Goal: Task Accomplishment & Management: Manage account settings

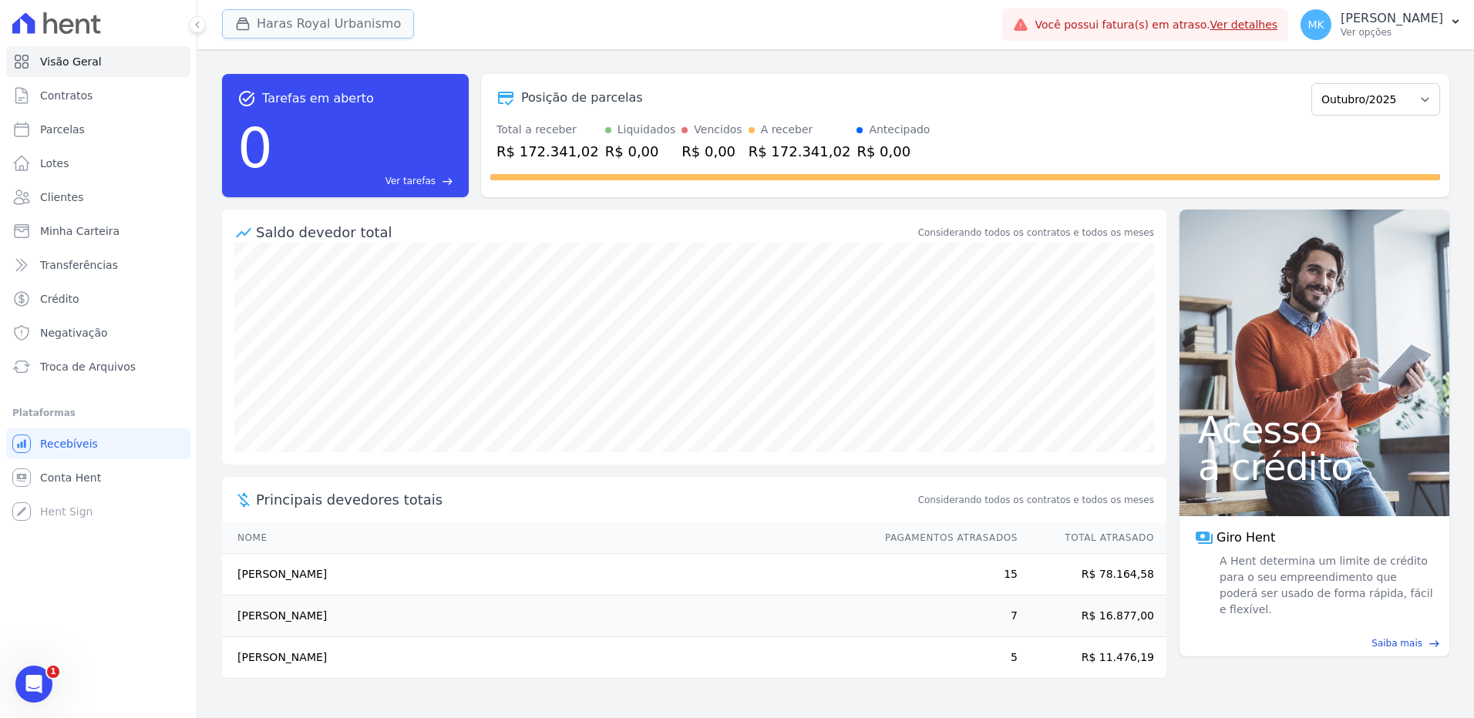
click at [323, 21] on button "Haras Royal Urbanismo" at bounding box center [318, 23] width 192 height 29
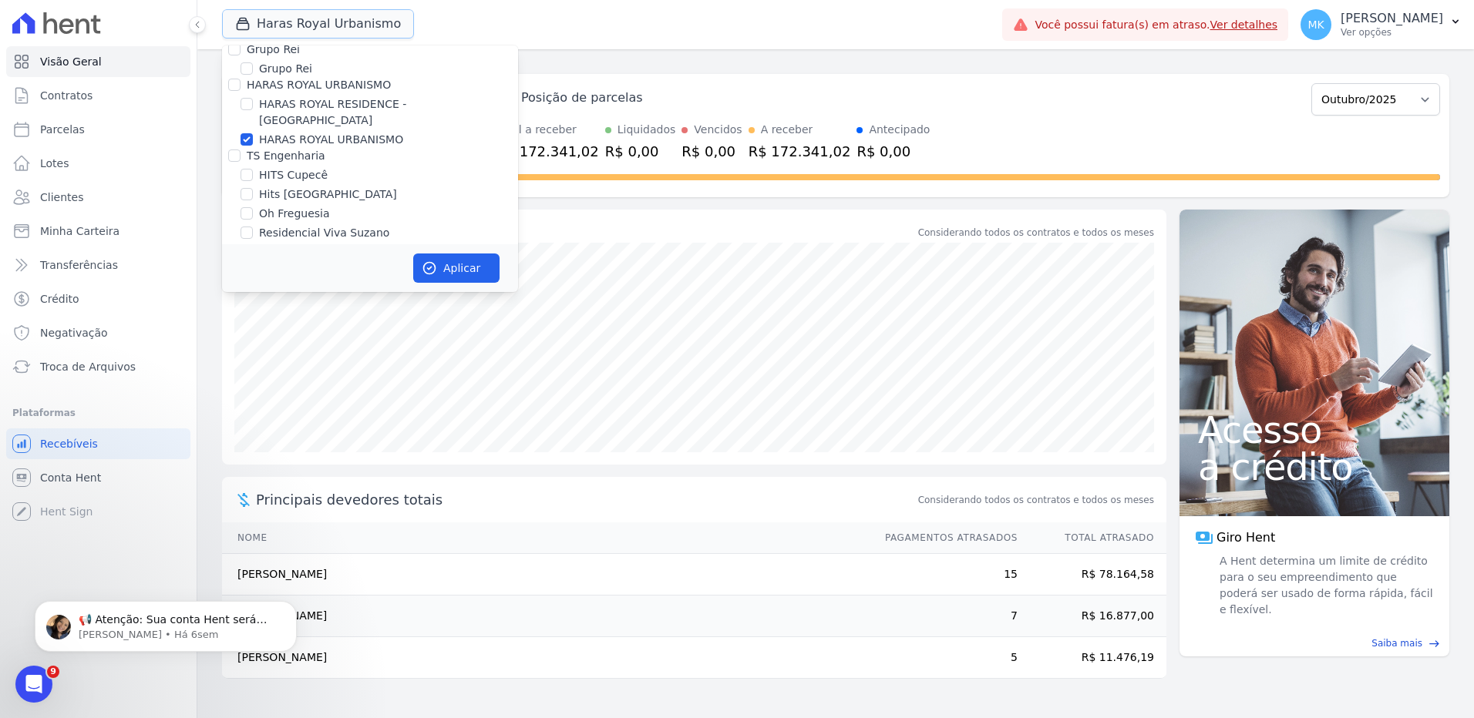
scroll to position [4348, 0]
click at [247, 213] on input "HARAS ROYAL URBANISMO" at bounding box center [246, 219] width 12 height 12
checkbox input "false"
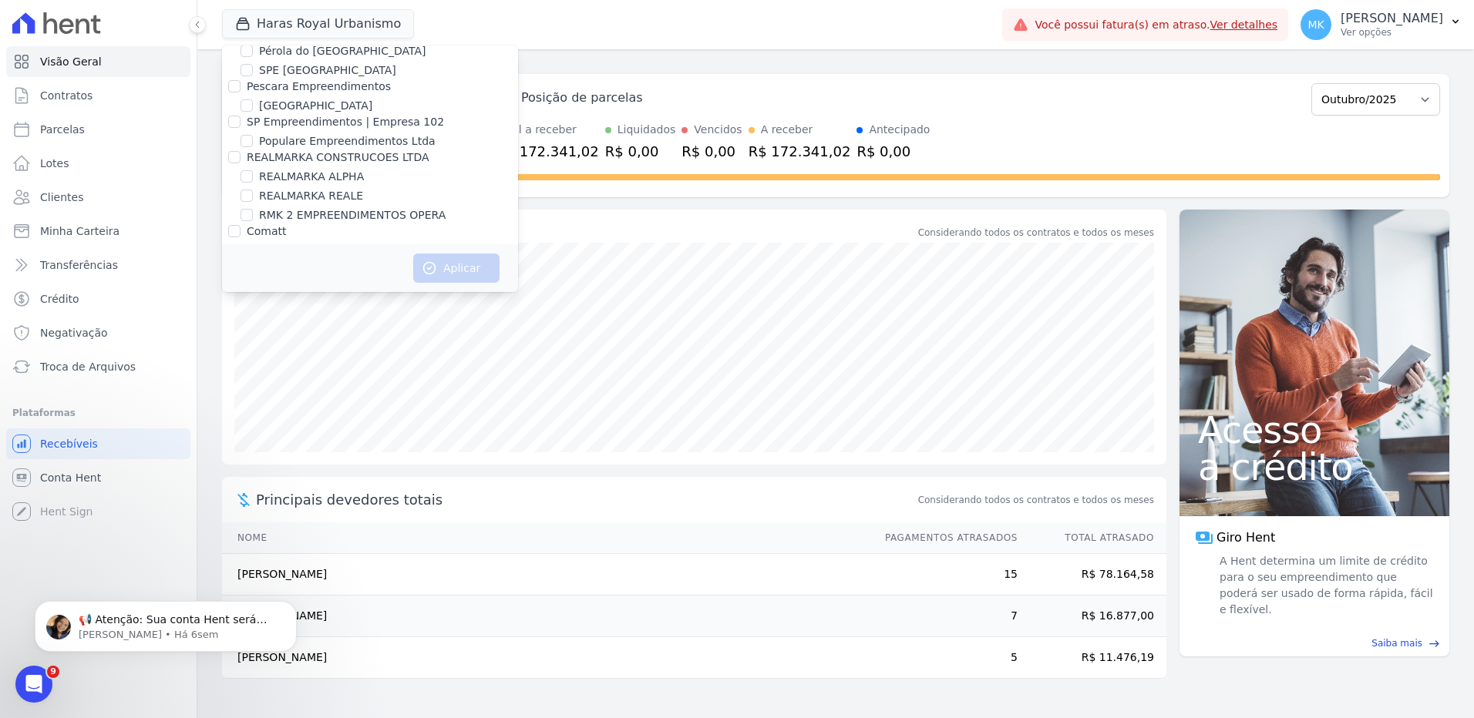
scroll to position [6883, 0]
drag, startPoint x: 230, startPoint y: 163, endPoint x: 250, endPoint y: 181, distance: 27.3
click at [231, 301] on input "Reserva Vale dos Ipes Empreendimento" at bounding box center [234, 307] width 12 height 12
checkbox input "true"
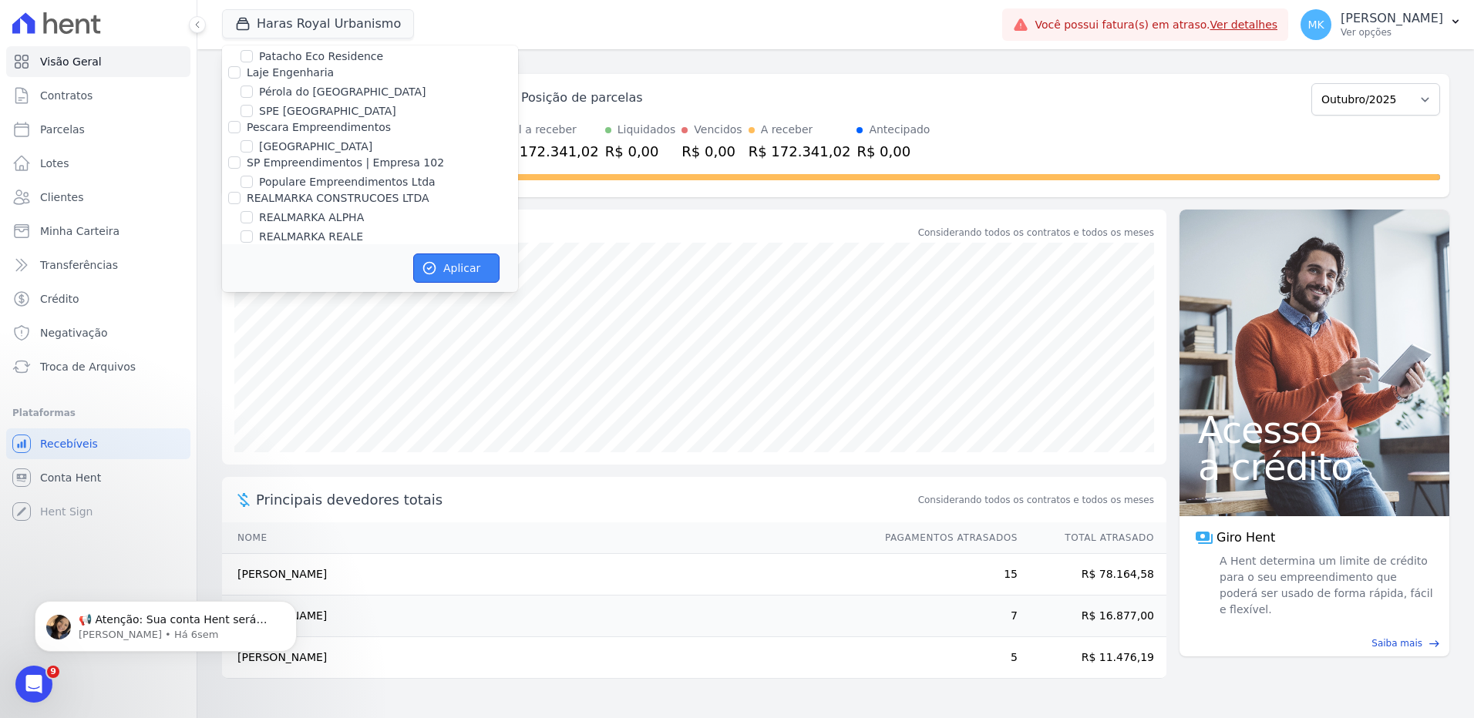
click at [448, 267] on button "Aplicar" at bounding box center [456, 268] width 86 height 29
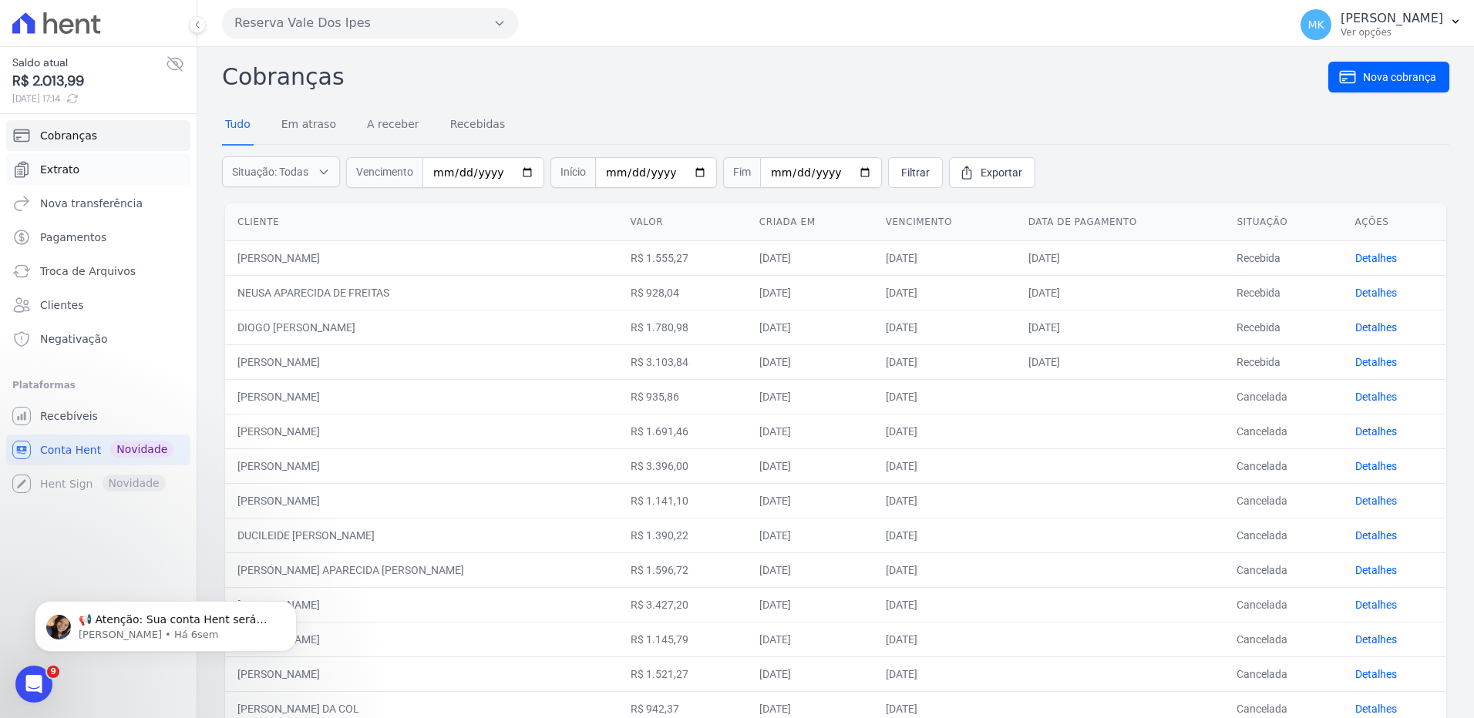
click at [82, 163] on link "Extrato" at bounding box center [98, 169] width 184 height 31
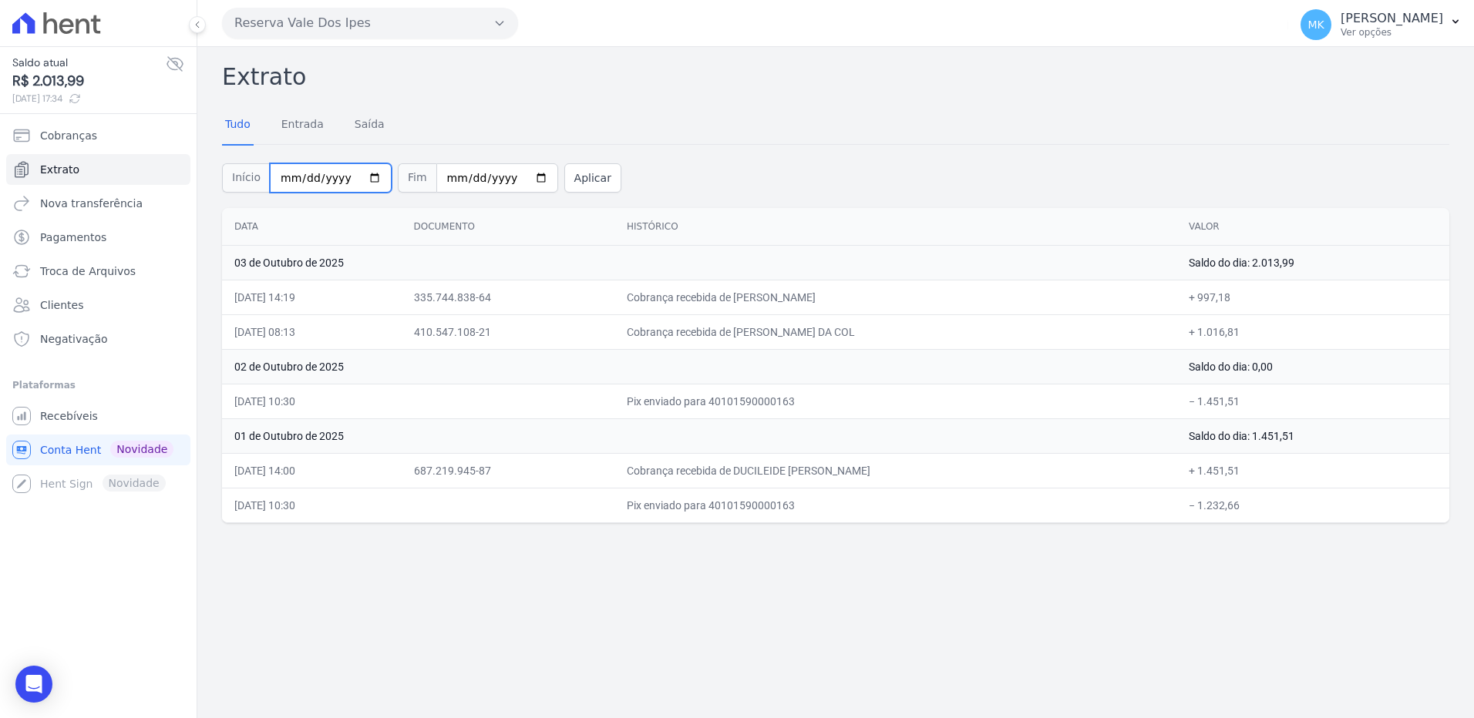
click at [362, 176] on input "2025-10-01" at bounding box center [331, 177] width 122 height 29
type input "[DATE]"
click at [524, 176] on input "2025-10-03" at bounding box center [497, 177] width 122 height 29
type input "[DATE]"
click at [577, 180] on button "Aplicar" at bounding box center [592, 177] width 57 height 29
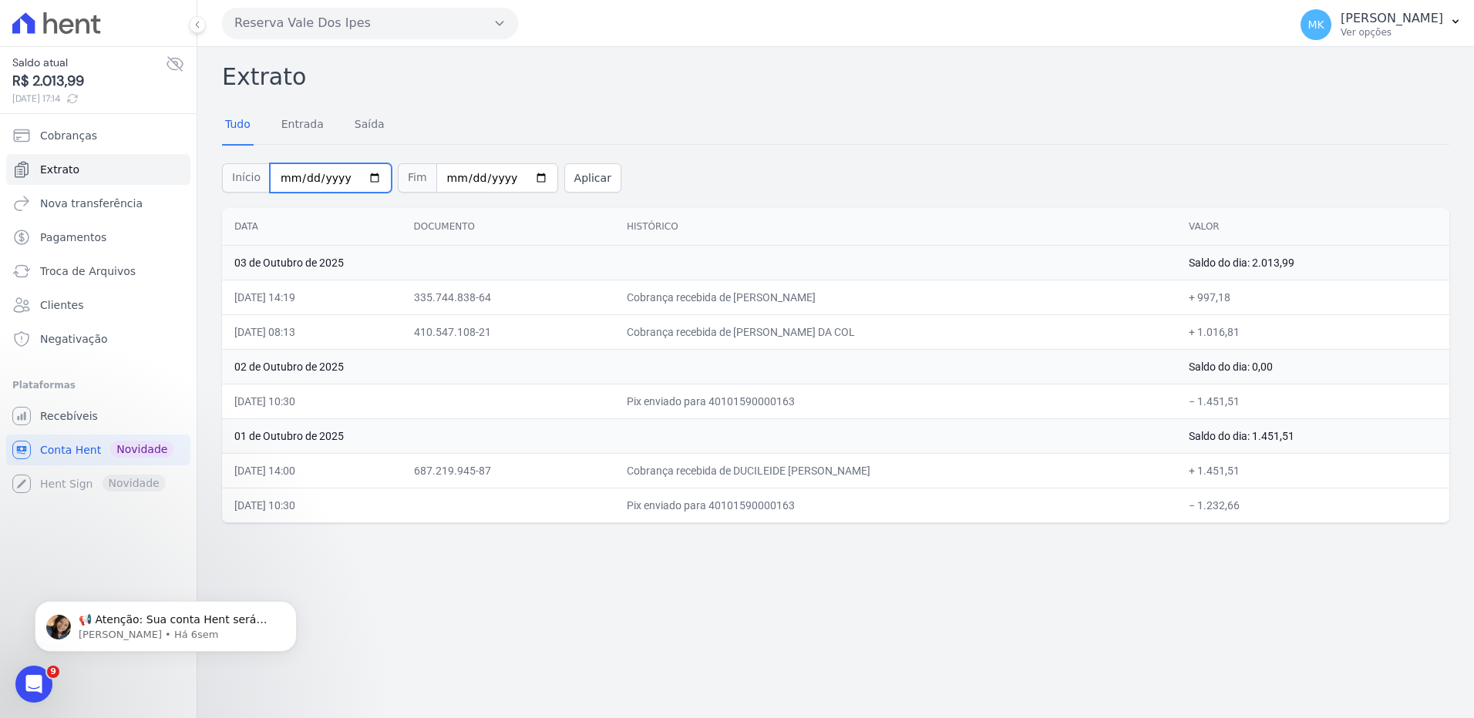
click at [362, 178] on input "2025-10-01" at bounding box center [331, 177] width 122 height 29
type input "[DATE]"
click at [577, 176] on button "Aplicar" at bounding box center [592, 177] width 57 height 29
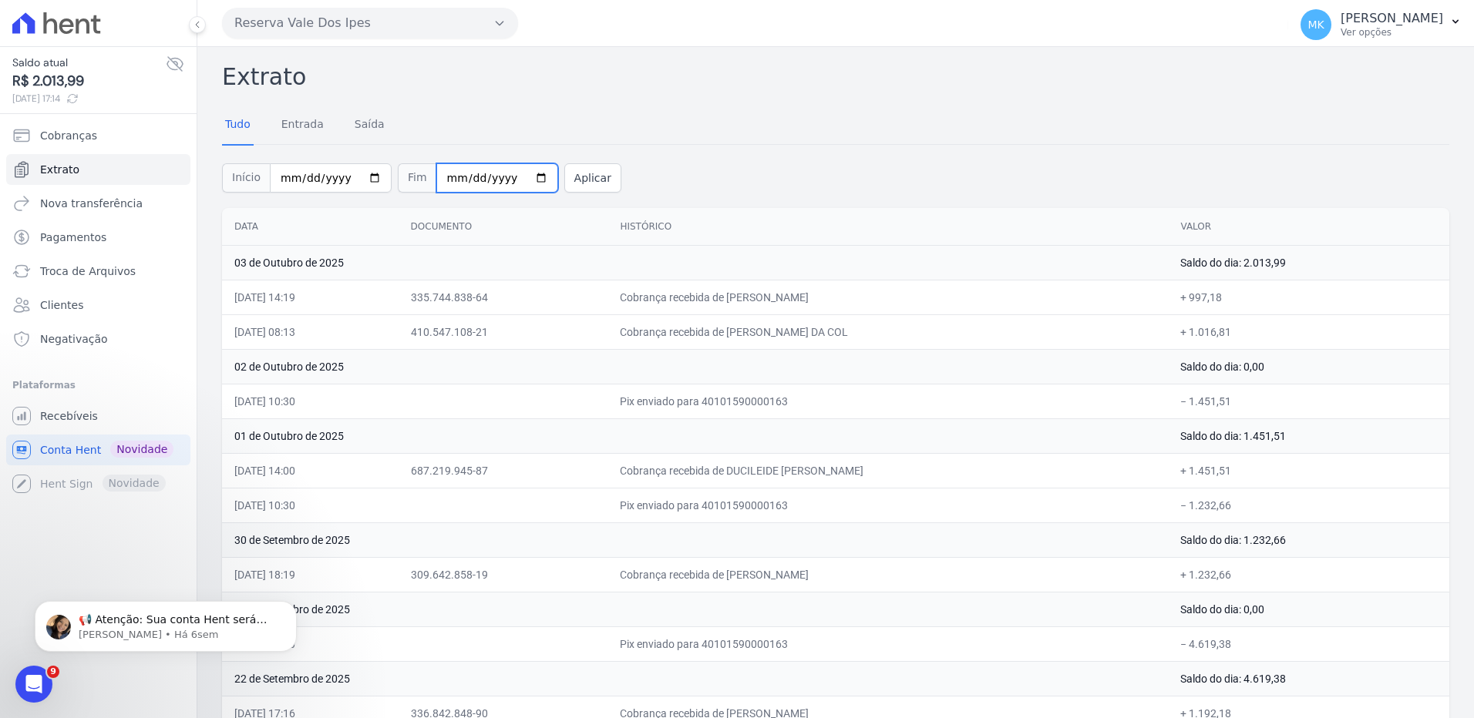
click at [515, 177] on input "[DATE]" at bounding box center [497, 177] width 122 height 29
click at [519, 179] on input "2025-10-03" at bounding box center [497, 177] width 122 height 29
type input "[DATE]"
click at [564, 176] on button "Aplicar" at bounding box center [592, 177] width 57 height 29
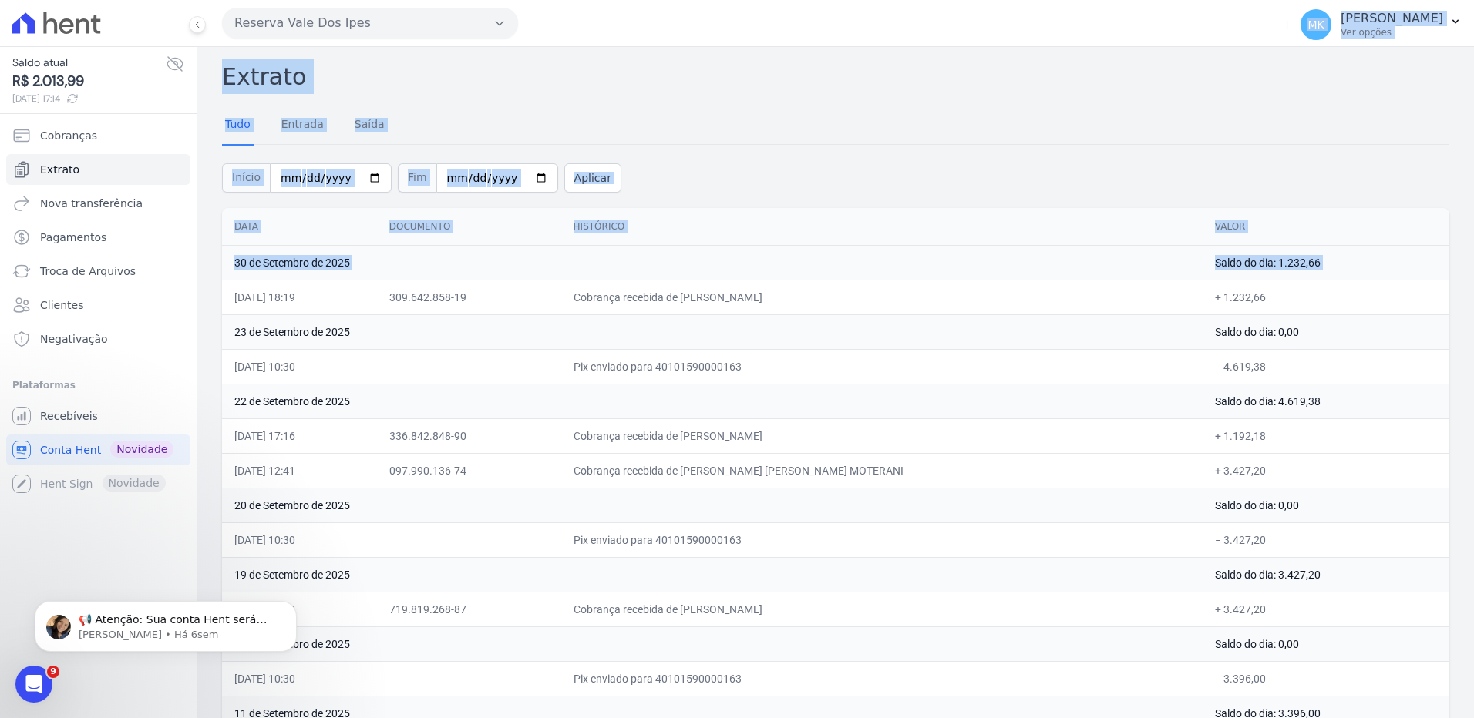
drag, startPoint x: 236, startPoint y: 297, endPoint x: 1171, endPoint y: 8, distance: 978.3
click at [1171, 8] on div "Reserva Vale Dos Ipes Trapisa Engenharia Acaiá Residencial Icatu Residencial MG…" at bounding box center [835, 359] width 1276 height 718
click at [338, 176] on input "2024-09-01" at bounding box center [331, 177] width 122 height 29
click at [362, 175] on input "2024-09-01" at bounding box center [331, 177] width 122 height 29
type input "2025-09-01"
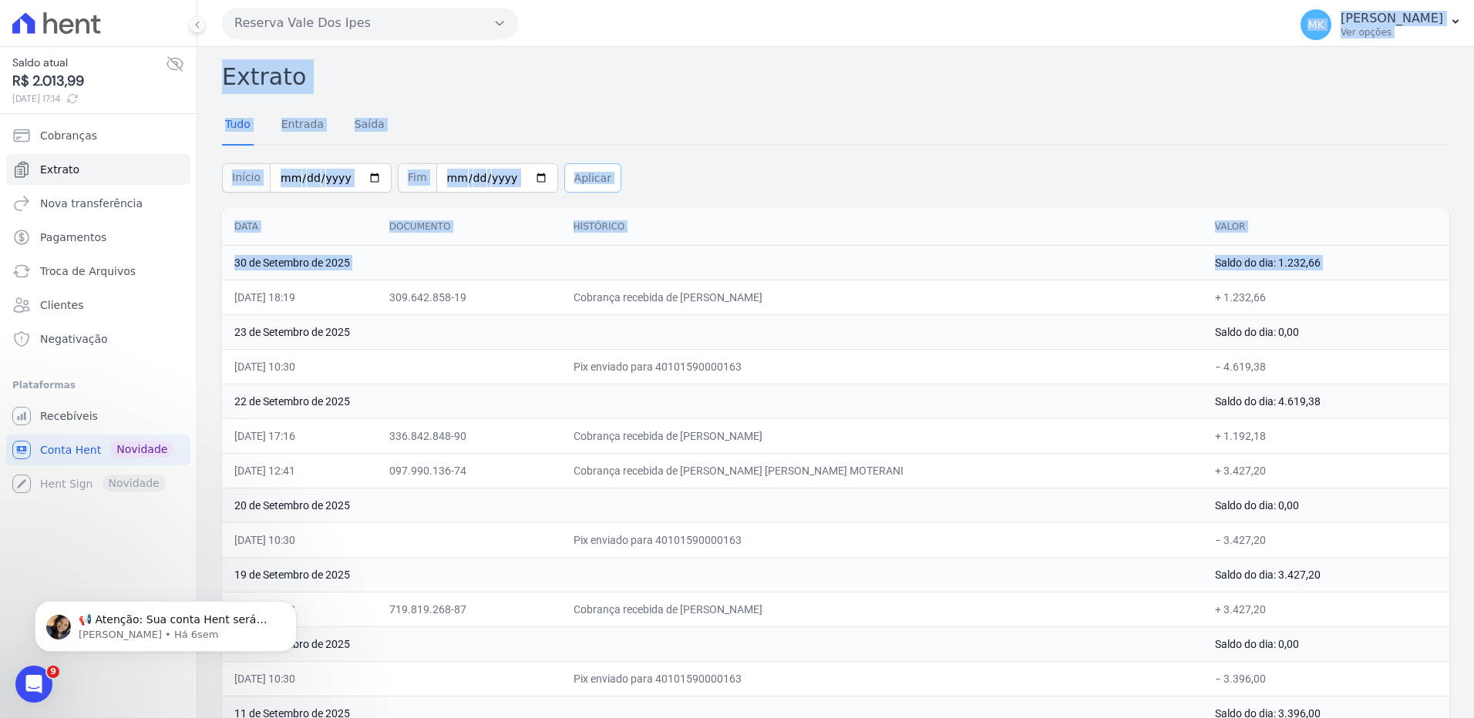
click at [564, 173] on button "Aplicar" at bounding box center [592, 177] width 57 height 29
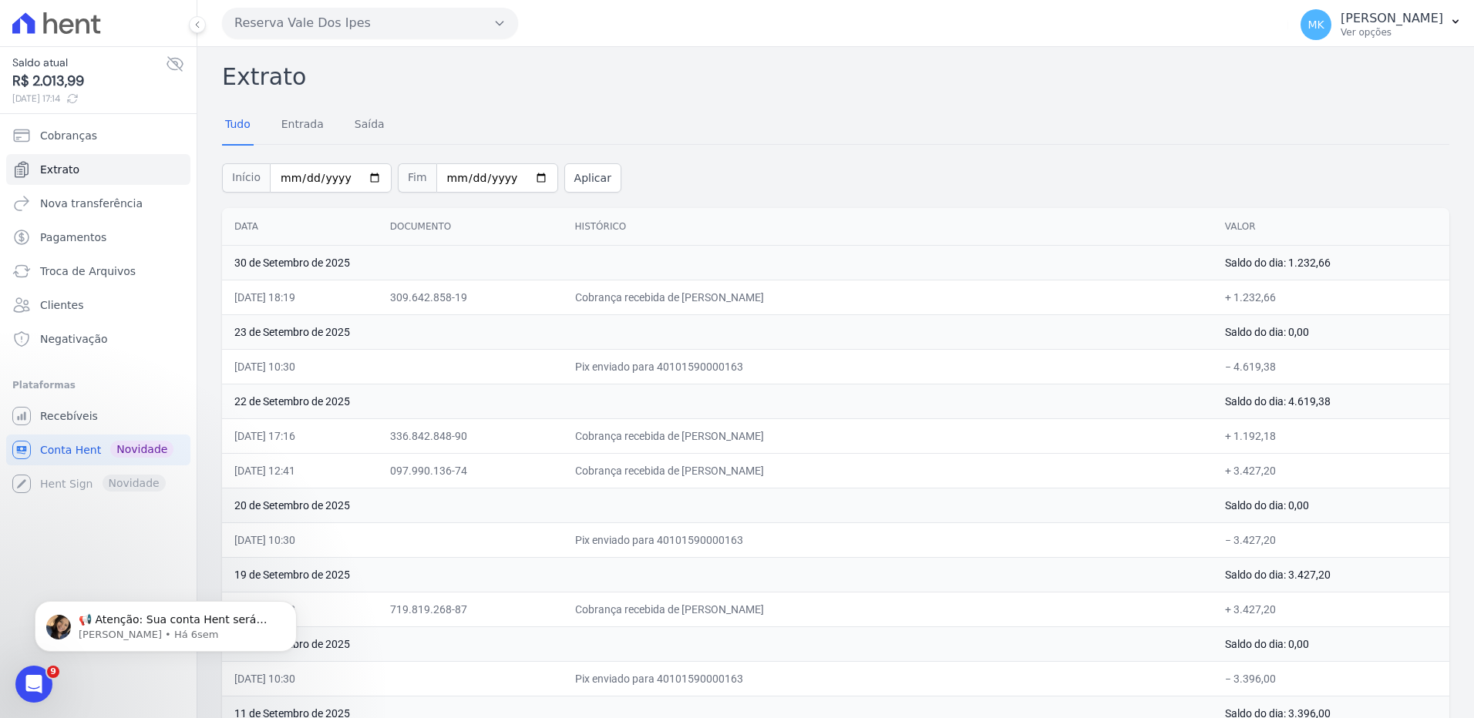
scroll to position [546, 0]
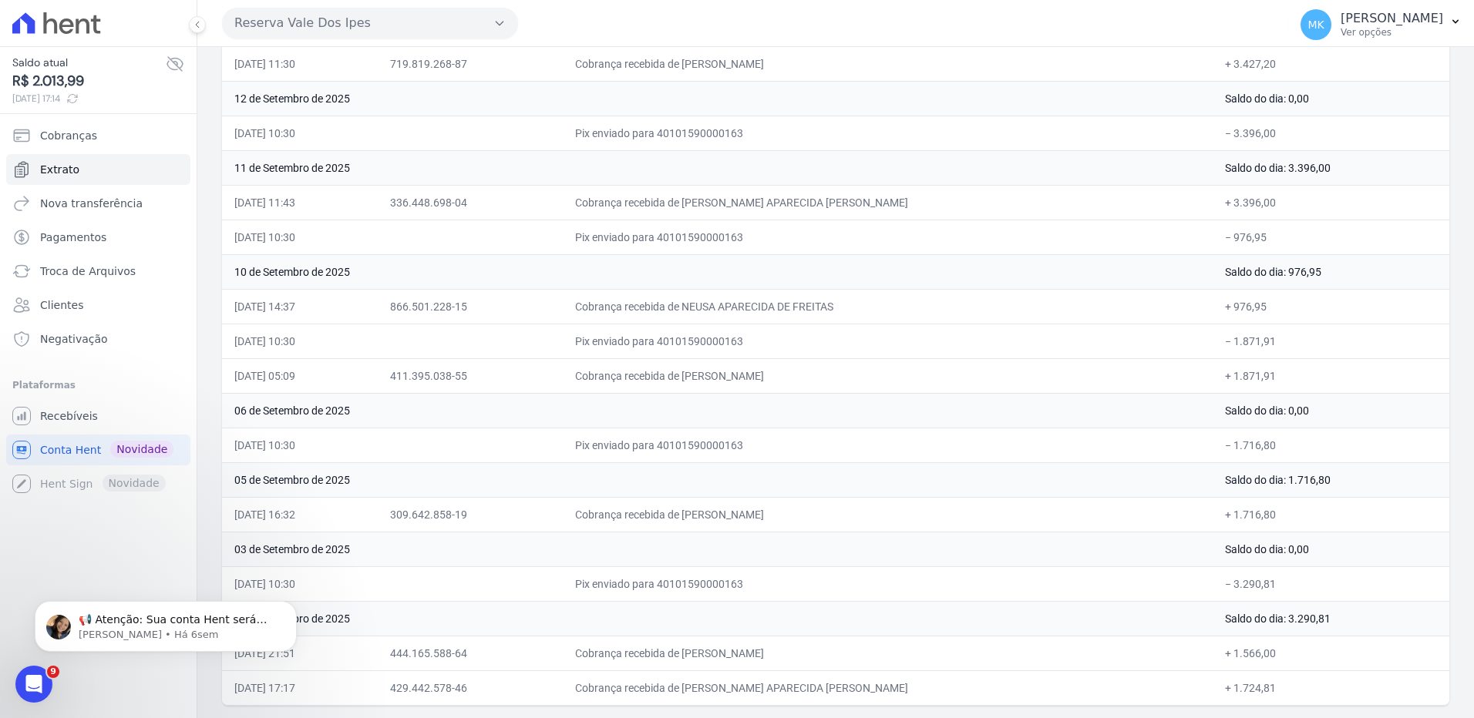
drag, startPoint x: 236, startPoint y: 258, endPoint x: 1287, endPoint y: 680, distance: 1132.7
click at [1287, 680] on tbody "30 de Setembro de 2025 Saldo do dia: 1.232,66 30/09/2025, 18:19 309.642.858-19 …" at bounding box center [835, 202] width 1227 height 1006
copy tbody "30 de Setembro de 2025 Saldo do dia: 1.232,66 30/09/2025, 18:19 309.642.858-19 …"
drag, startPoint x: 723, startPoint y: 78, endPoint x: 710, endPoint y: 16, distance: 63.0
click at [723, 78] on td "Cobrança recebida de MARY RODRIGUES MACHADO" at bounding box center [888, 63] width 650 height 35
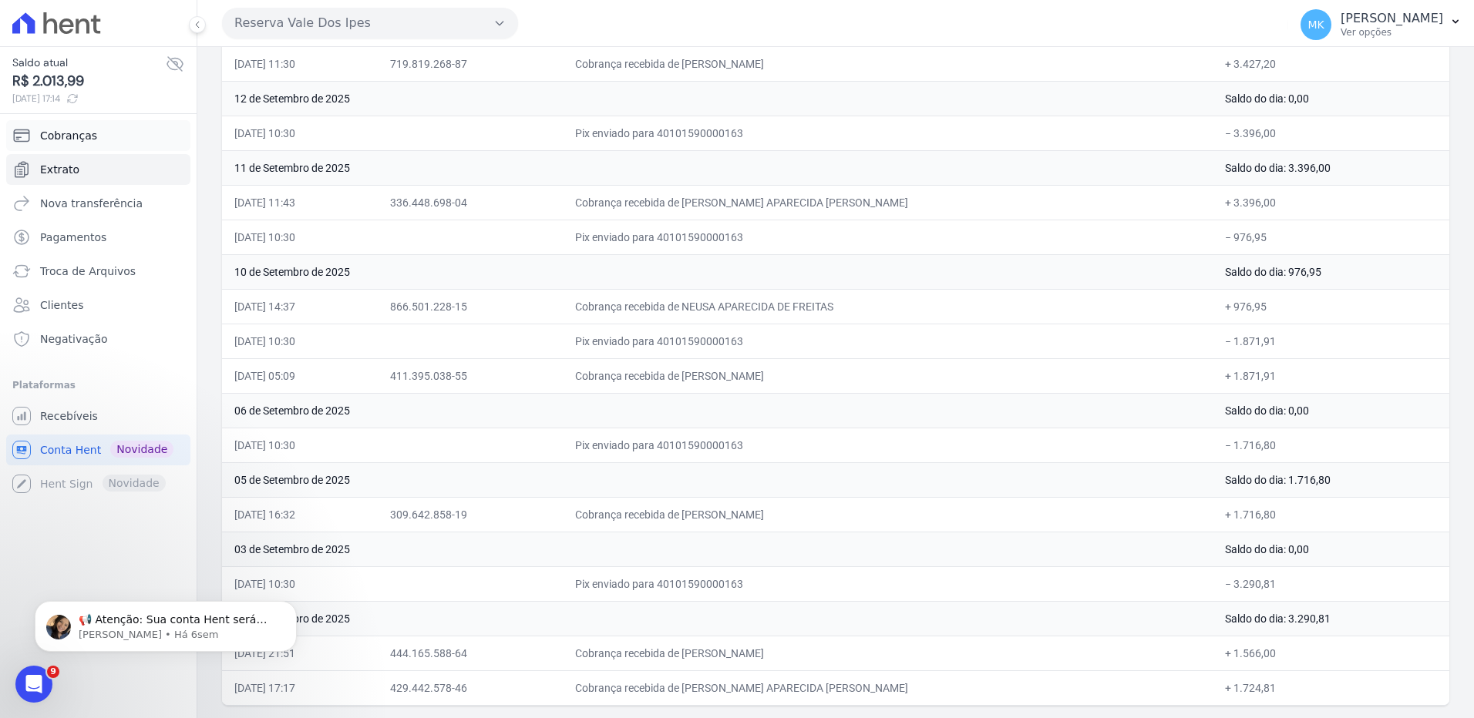
click at [82, 136] on span "Cobranças" at bounding box center [68, 135] width 57 height 15
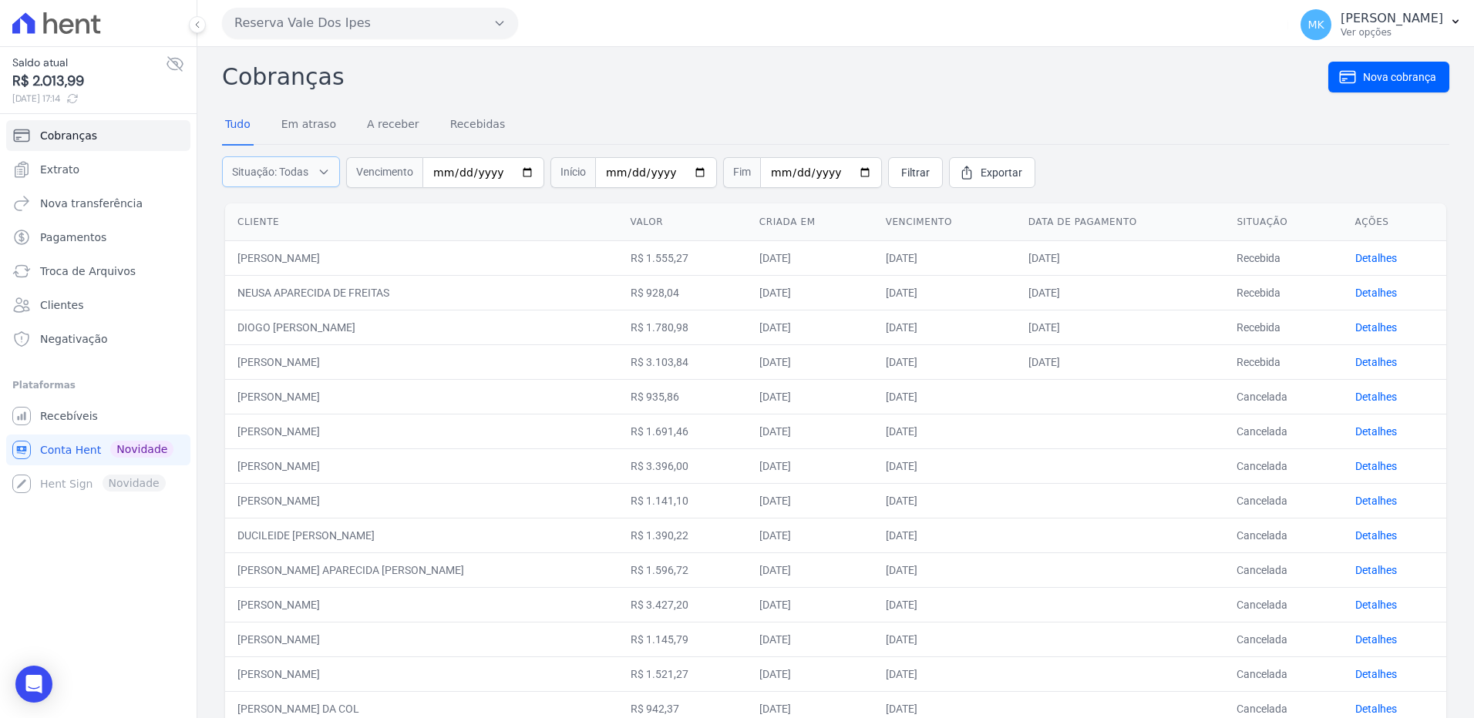
click at [311, 171] on button "Situação: Todas" at bounding box center [281, 171] width 118 height 31
click at [460, 222] on th "Cliente" at bounding box center [421, 222] width 393 height 38
click at [76, 131] on span "Cobranças" at bounding box center [68, 135] width 57 height 15
click at [82, 132] on span "Cobranças" at bounding box center [68, 135] width 57 height 15
click at [63, 140] on span "Cobranças" at bounding box center [68, 135] width 57 height 15
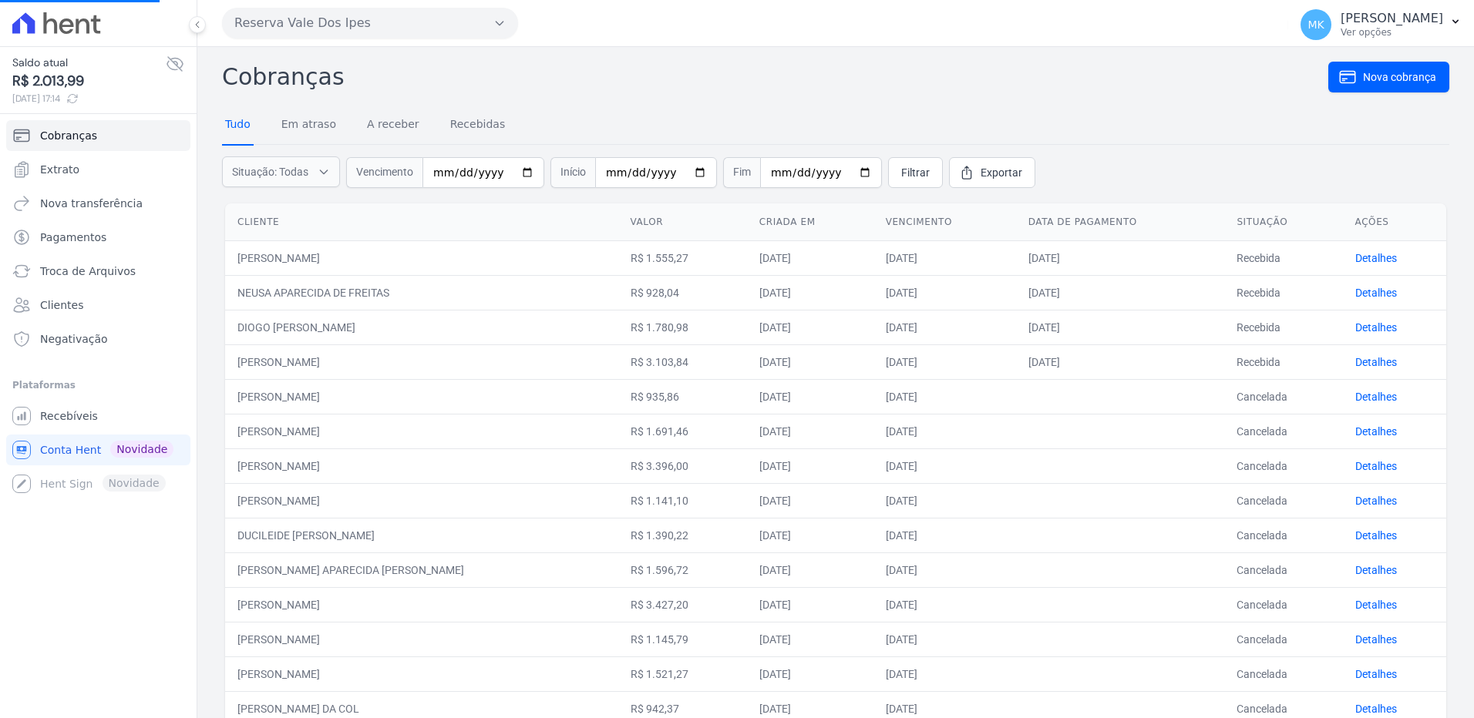
click at [237, 127] on link "Tudo" at bounding box center [238, 126] width 32 height 40
click at [81, 167] on link "Extrato" at bounding box center [98, 169] width 184 height 31
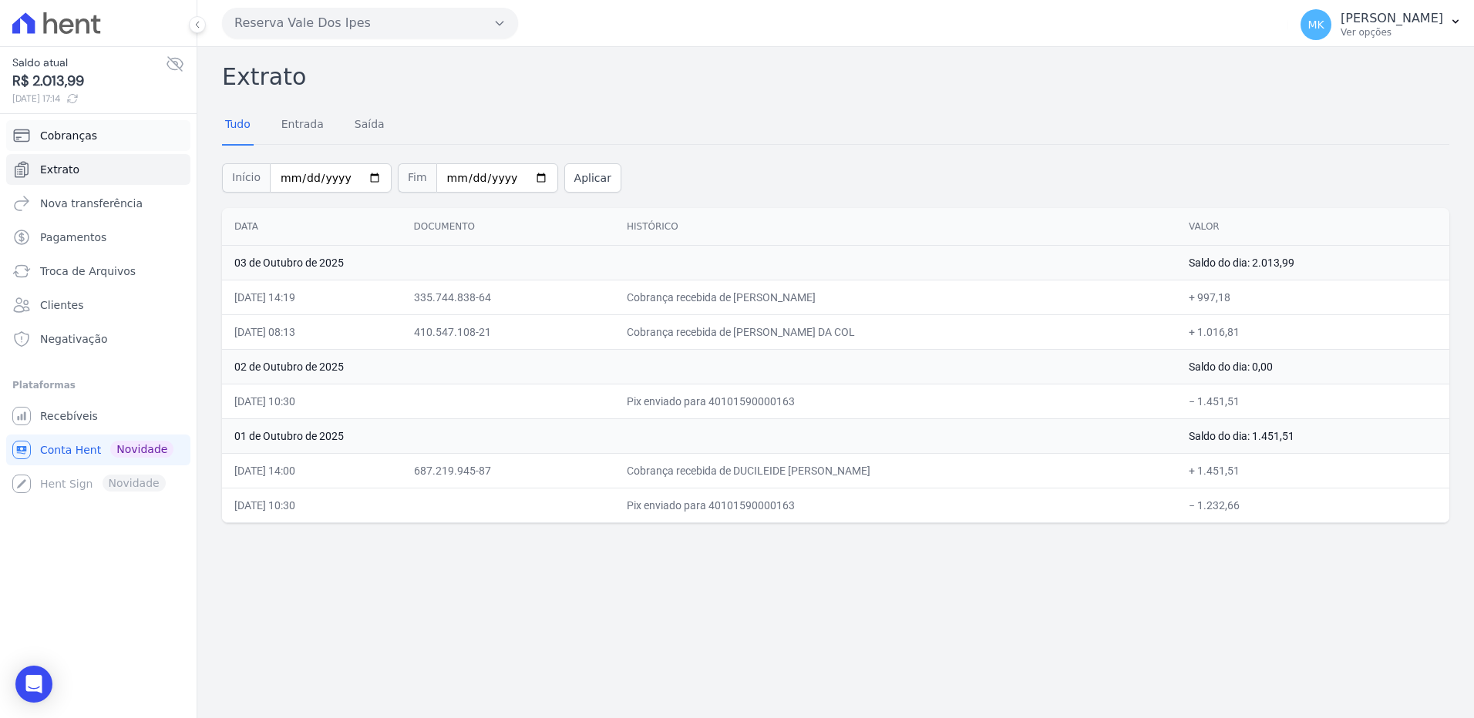
click at [78, 138] on span "Cobranças" at bounding box center [68, 135] width 57 height 15
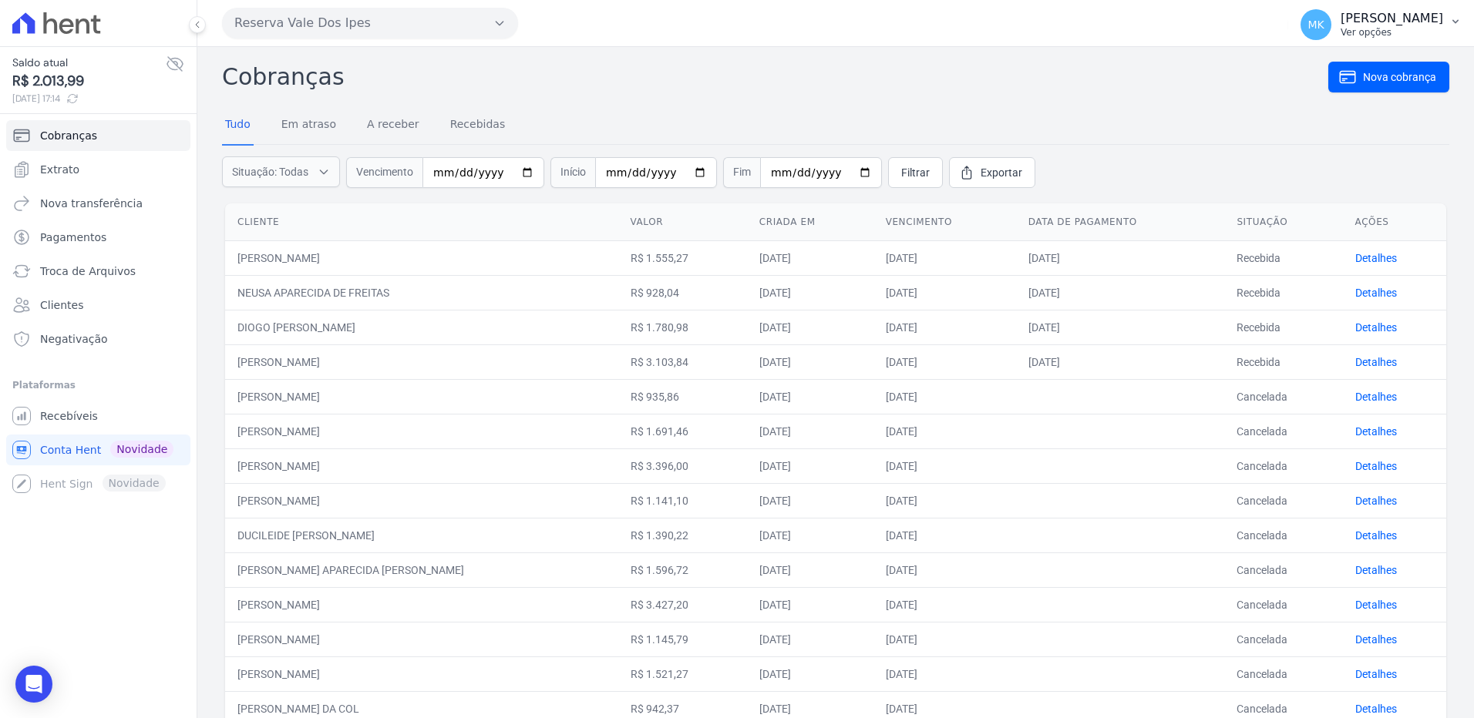
click at [1387, 25] on p "[PERSON_NAME]" at bounding box center [1391, 18] width 103 height 15
click at [877, 126] on nav "Tudo Em atraso A receber Recebidas" at bounding box center [835, 125] width 1227 height 39
click at [55, 415] on span "Recebíveis" at bounding box center [69, 415] width 58 height 15
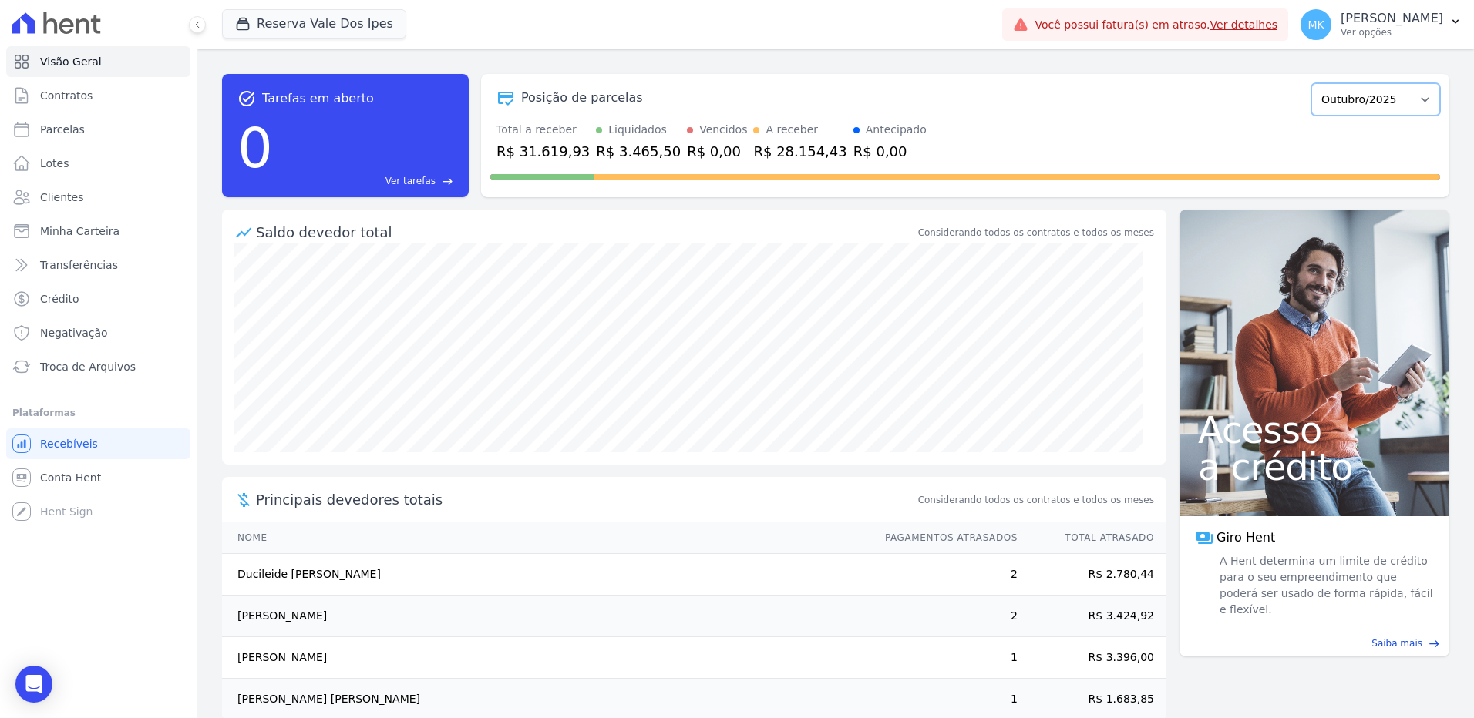
click at [1412, 93] on select "Setembro/2024 Outubro/2024 Novembro/2024 Dezembro/2024 Janeiro/2025 Fevereiro/2…" at bounding box center [1375, 99] width 129 height 32
click at [1057, 96] on div "Posição de parcelas" at bounding box center [897, 98] width 815 height 18
click at [1409, 95] on select "Setembro/2024 Outubro/2024 Novembro/2024 Dezembro/2024 Janeiro/2025 Fevereiro/2…" at bounding box center [1375, 99] width 129 height 32
select select "09/2024"
click at [1311, 83] on select "Setembro/2024 Outubro/2024 Novembro/2024 Dezembro/2024 Janeiro/2025 Fevereiro/2…" at bounding box center [1375, 99] width 129 height 32
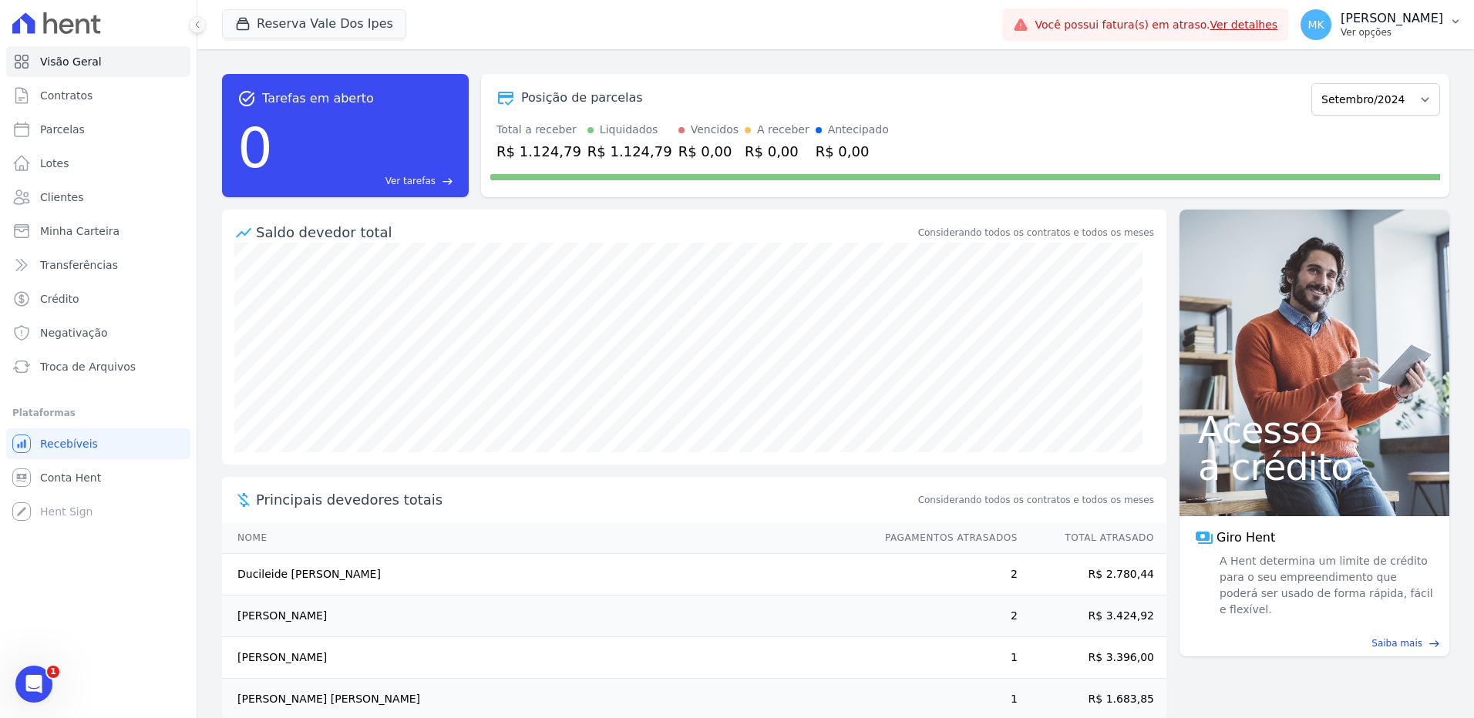
click at [1384, 19] on p "[PERSON_NAME]" at bounding box center [1391, 18] width 103 height 15
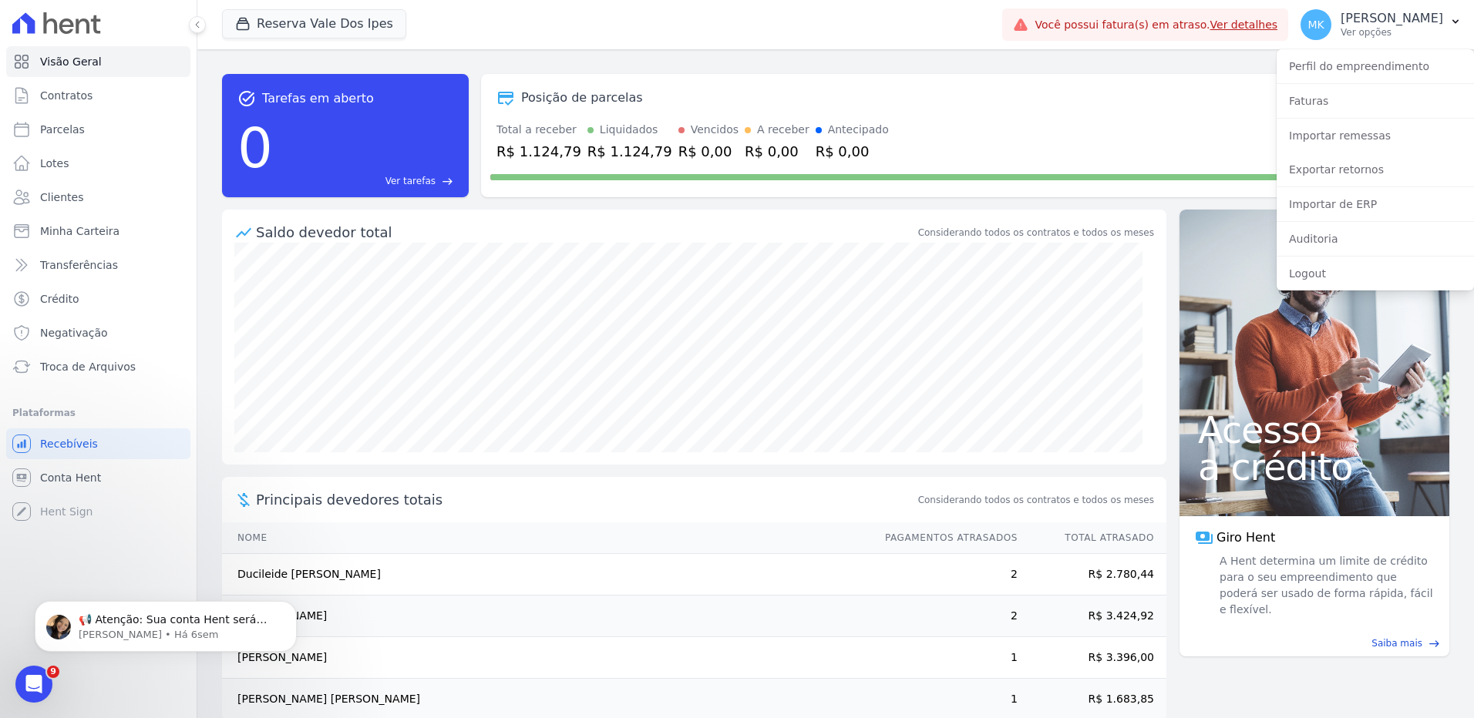
click at [1003, 109] on div "Posição de parcelas Setembro/2024 Outubro/2024 Novembro/2024 Dezembro/2024 Jane…" at bounding box center [965, 97] width 950 height 35
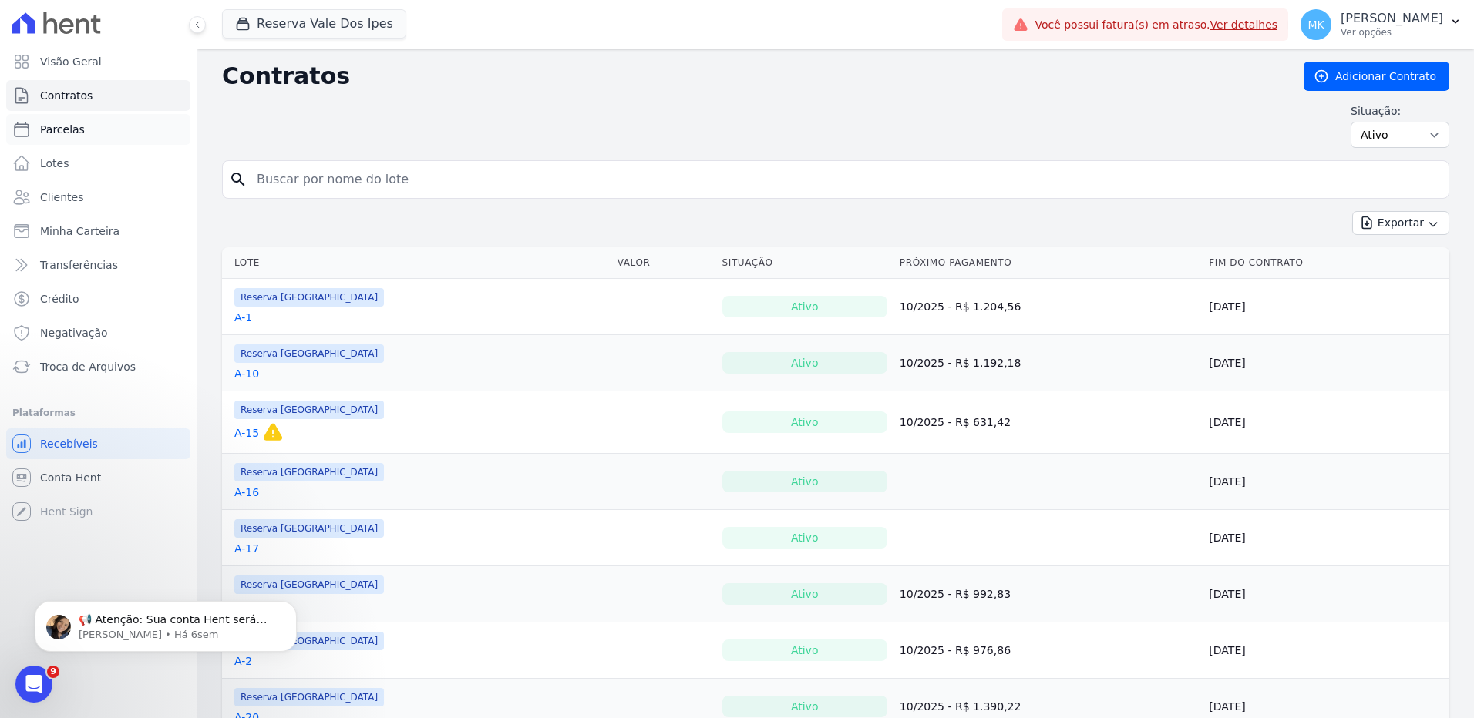
click at [66, 124] on span "Parcelas" at bounding box center [62, 129] width 45 height 15
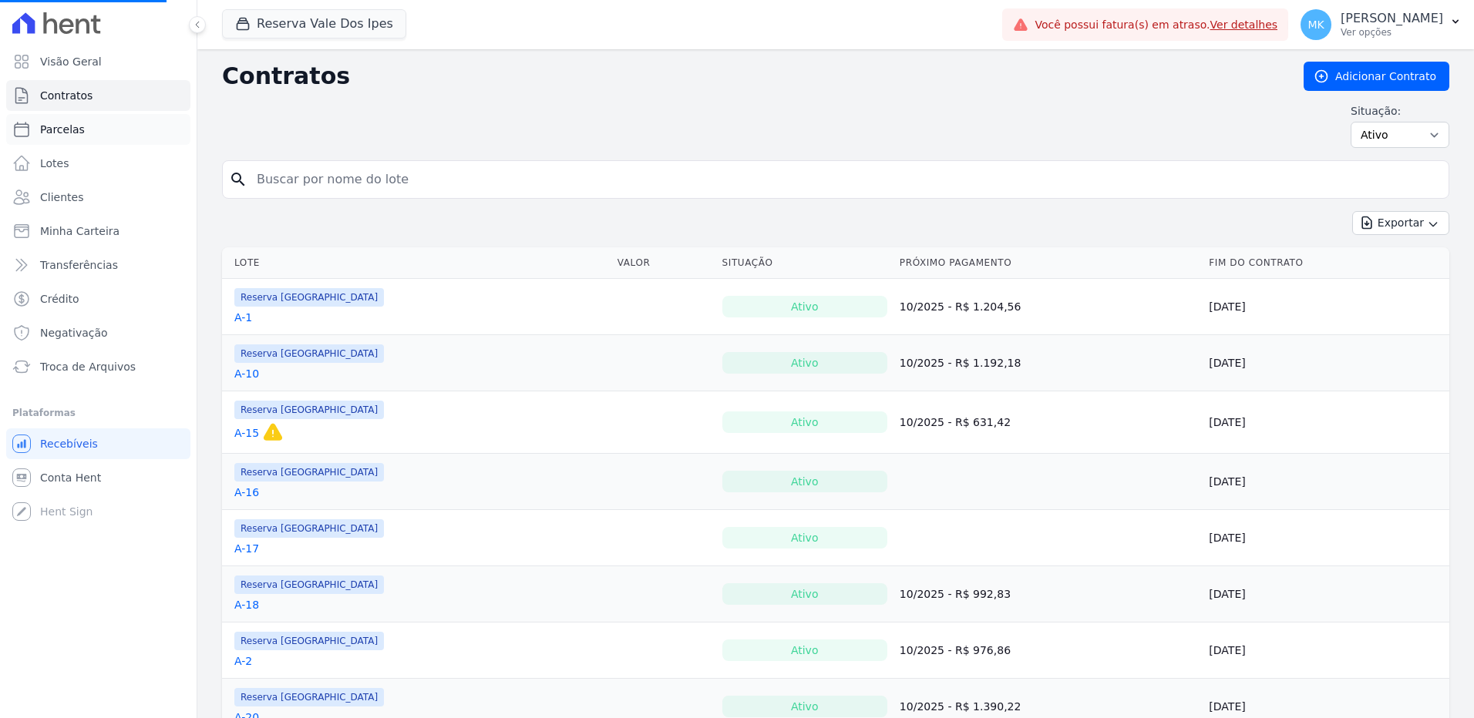
select select
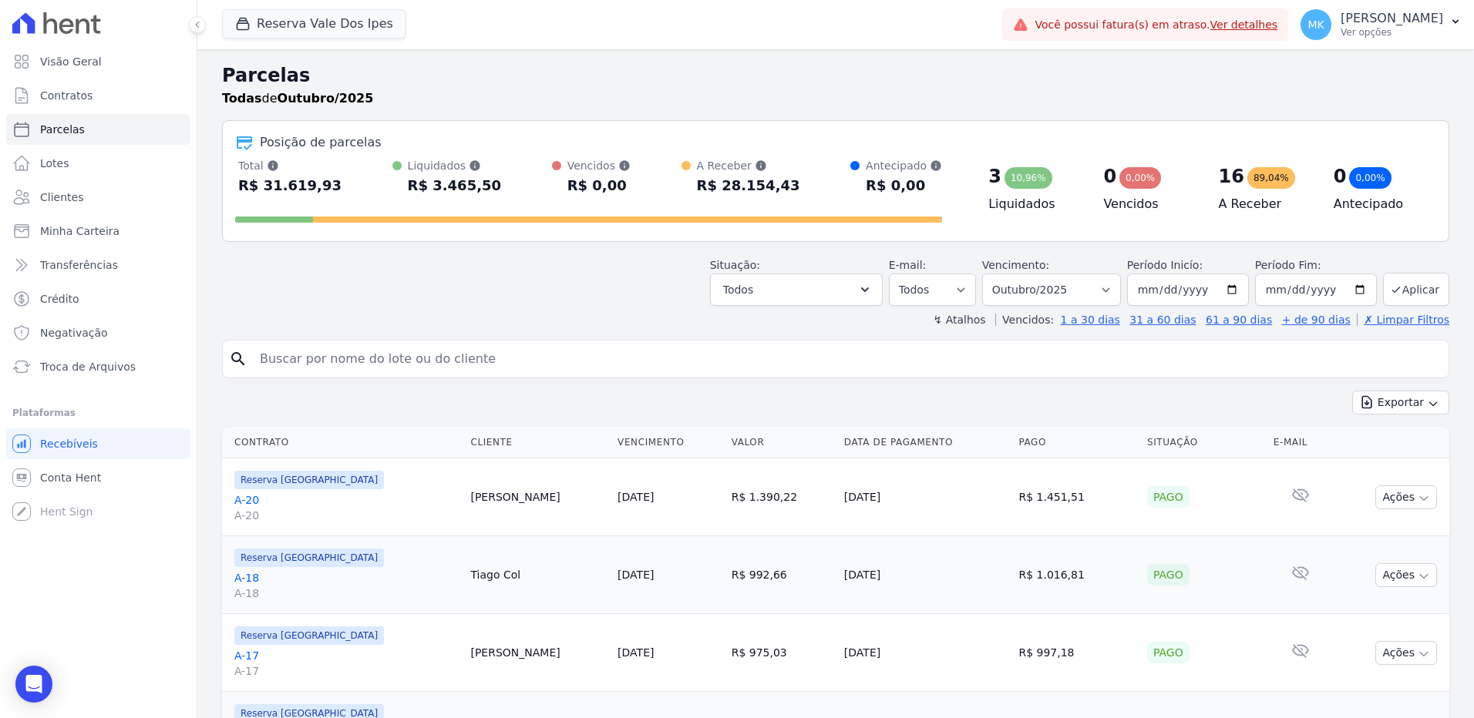
click at [66, 126] on span "Parcelas" at bounding box center [62, 129] width 45 height 15
select select
click at [1115, 292] on select "Filtrar por período ──────── Todos os meses Setembro/2024 Outubro/2024 Novembro…" at bounding box center [1051, 290] width 139 height 32
select select "11/2024"
click at [992, 274] on select "Filtrar por período ──────── Todos os meses Setembro/2024 Outubro/2024 Novembro…" at bounding box center [1051, 290] width 139 height 32
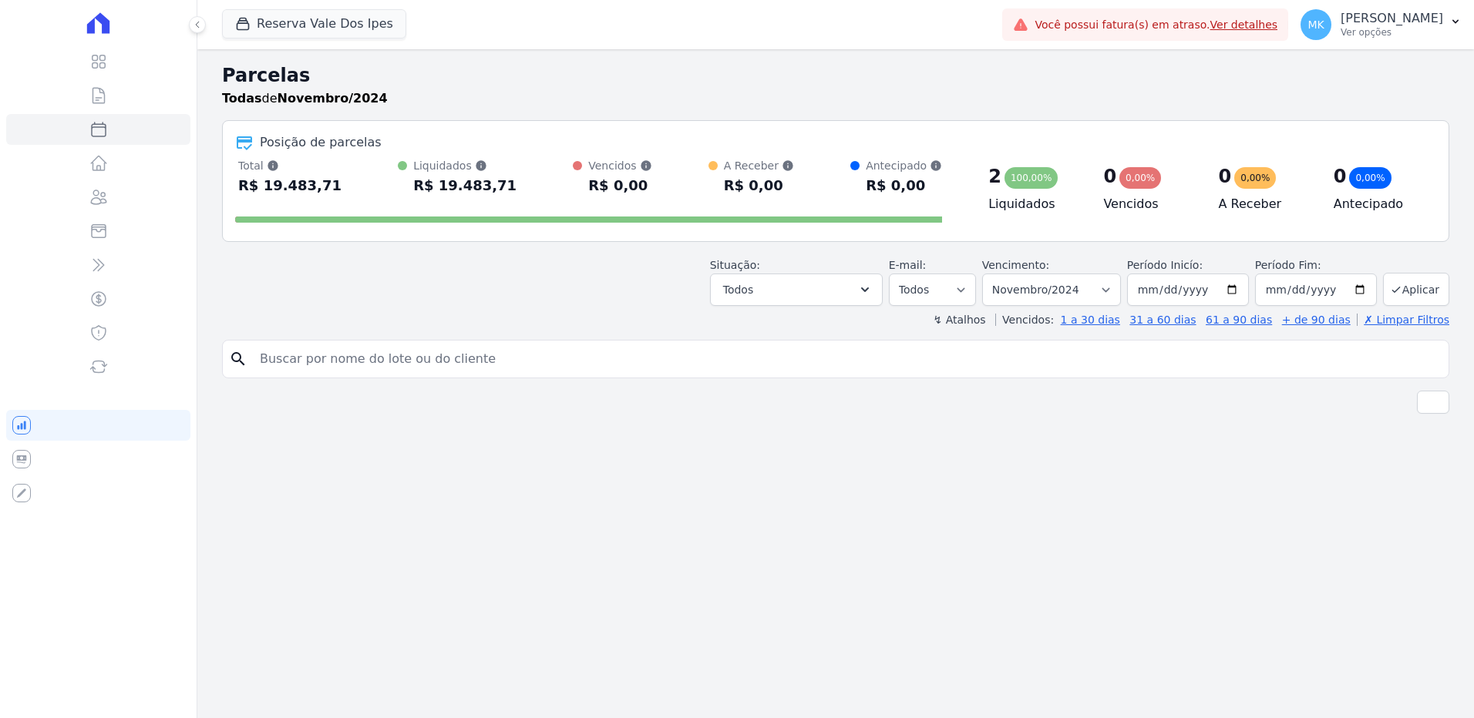
select select
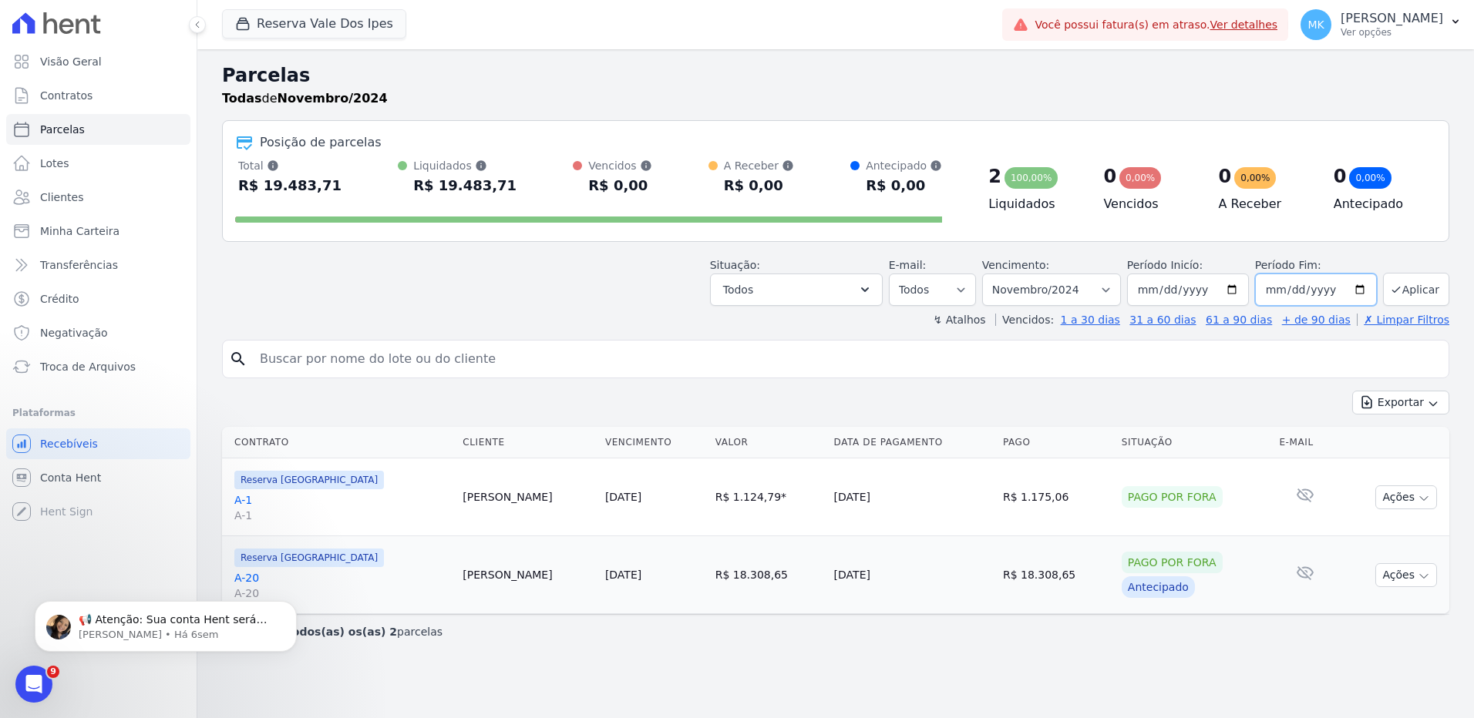
click at [1363, 288] on input "[DATE]" at bounding box center [1316, 290] width 122 height 32
type input "[DATE]"
click at [1428, 292] on button "Aplicar" at bounding box center [1416, 289] width 66 height 33
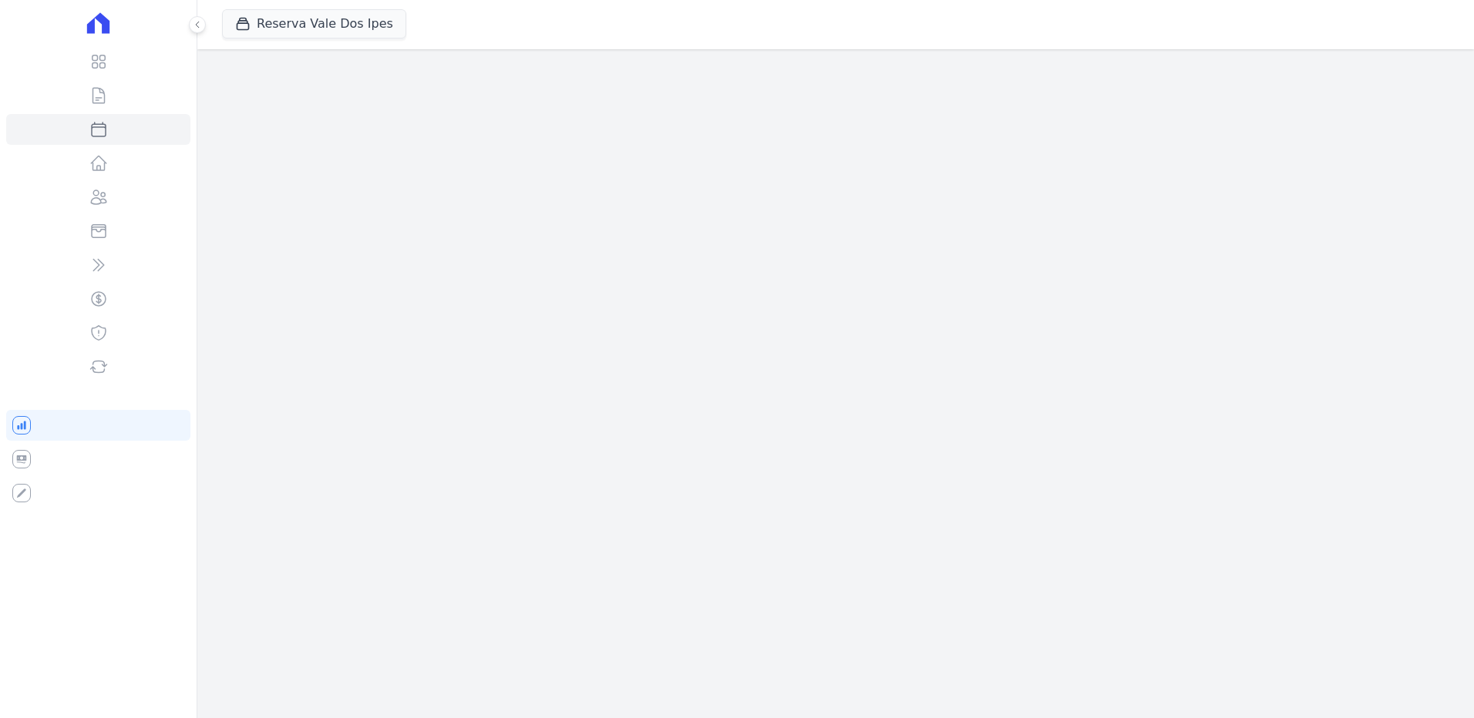
select select
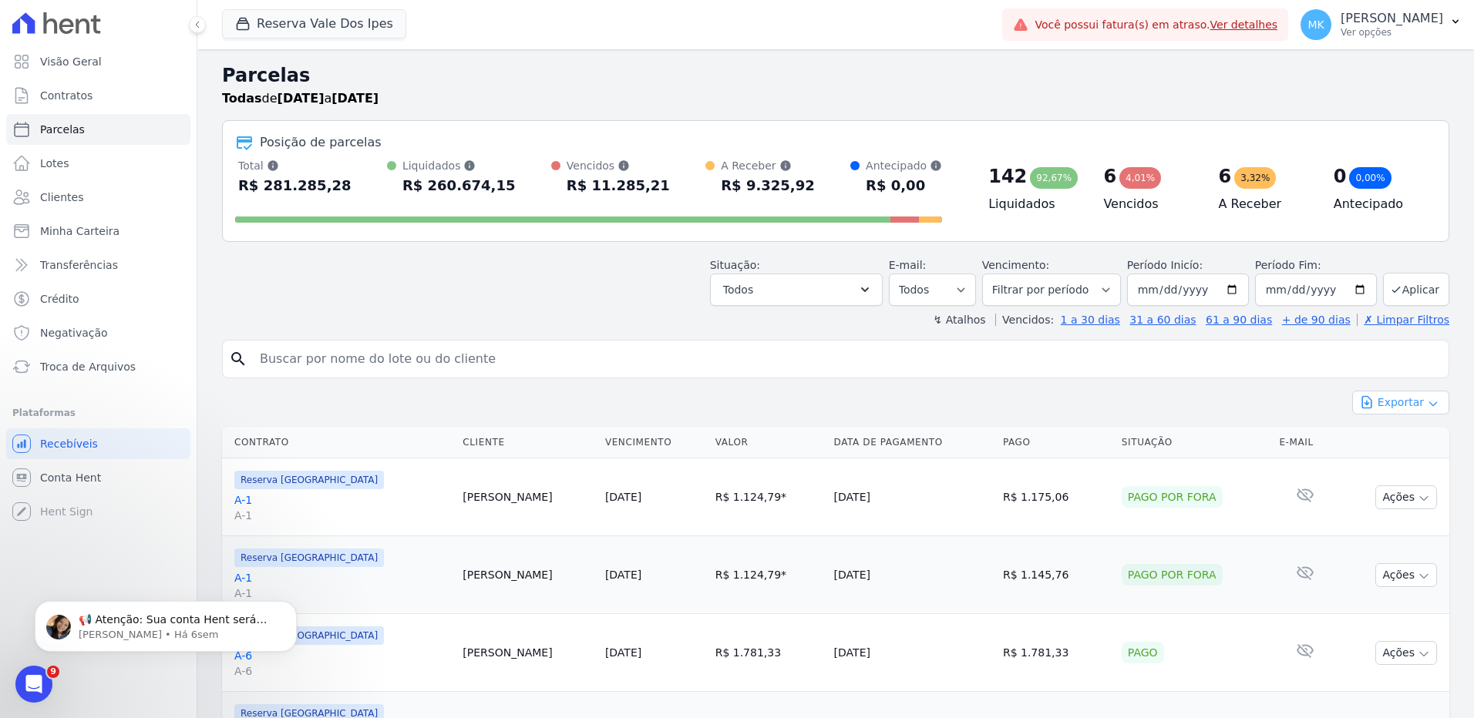
click at [1399, 400] on button "Exportar" at bounding box center [1400, 403] width 97 height 24
click at [1390, 465] on span "Exportar CSV" at bounding box center [1399, 465] width 82 height 15
drag, startPoint x: 1389, startPoint y: 10, endPoint x: 1412, endPoint y: 80, distance: 73.9
click at [1412, 81] on h2 "Parcelas" at bounding box center [835, 76] width 1227 height 28
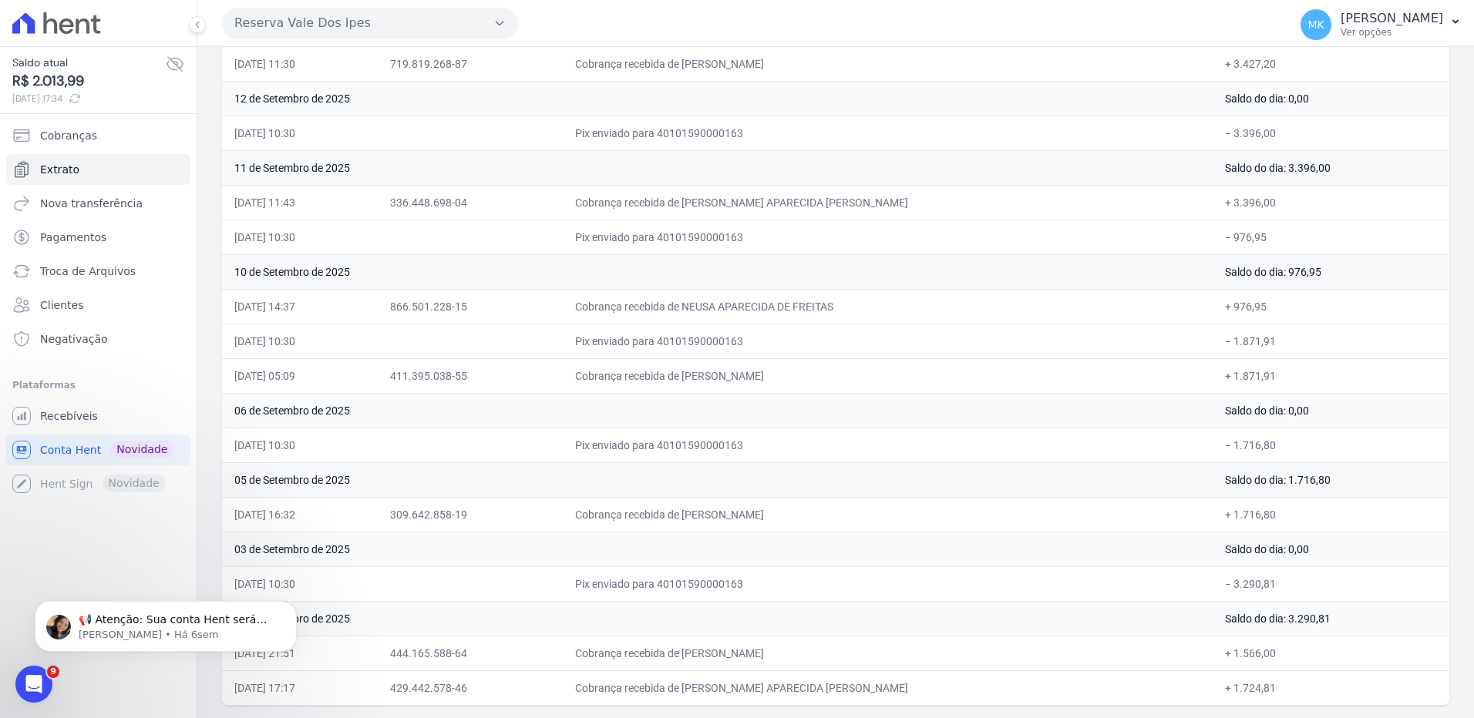
drag, startPoint x: 236, startPoint y: 294, endPoint x: 1410, endPoint y: 714, distance: 1247.5
click at [1410, 714] on div "Extrato Tudo Entrada Saída Início 2025-09-01 Fim 2025-09-30 Aplicar Data Docume…" at bounding box center [835, 109] width 1276 height 1217
copy table "Data Documento Histórico Valor 30 de Setembro de 2025 Saldo do dia: 1.232,66"
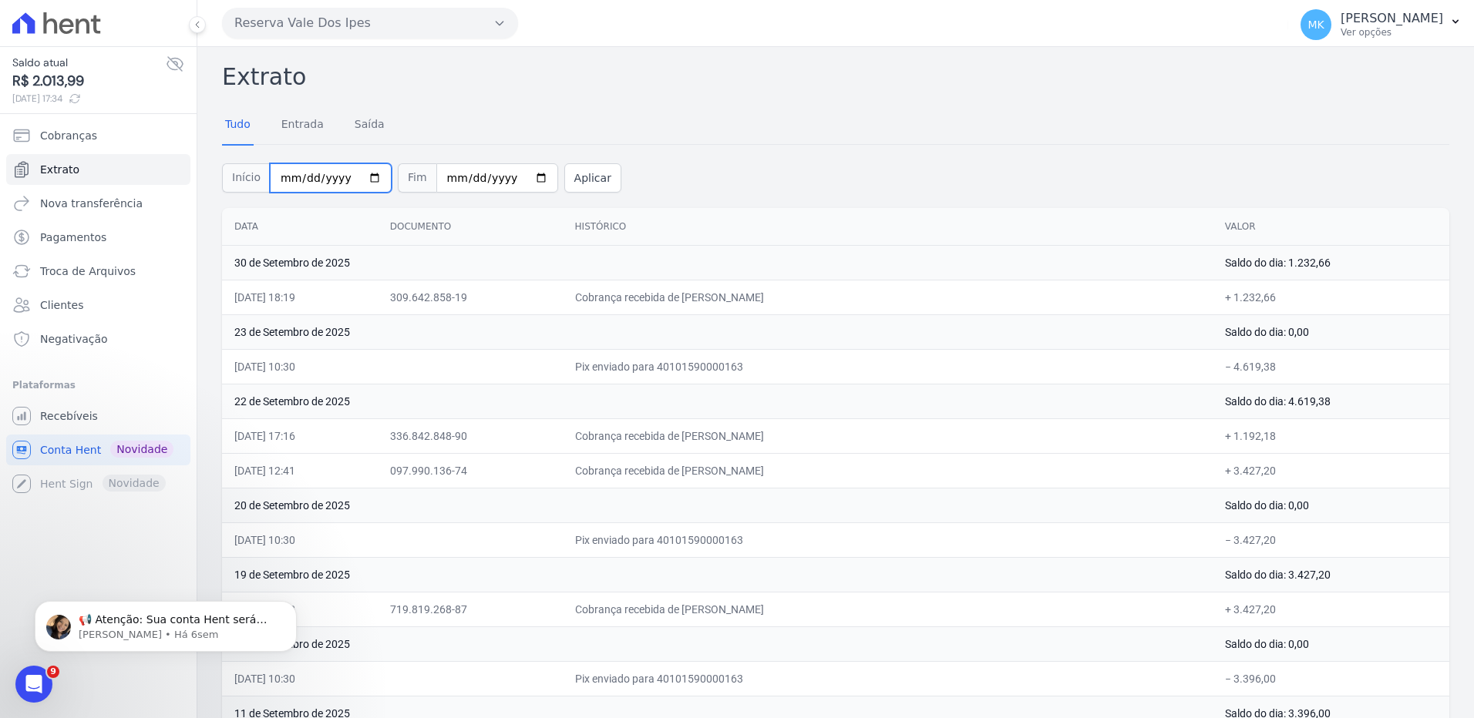
click at [364, 179] on input "2025-09-01" at bounding box center [331, 177] width 122 height 29
type input "[DATE]"
click at [576, 182] on button "Aplicar" at bounding box center [592, 177] width 57 height 29
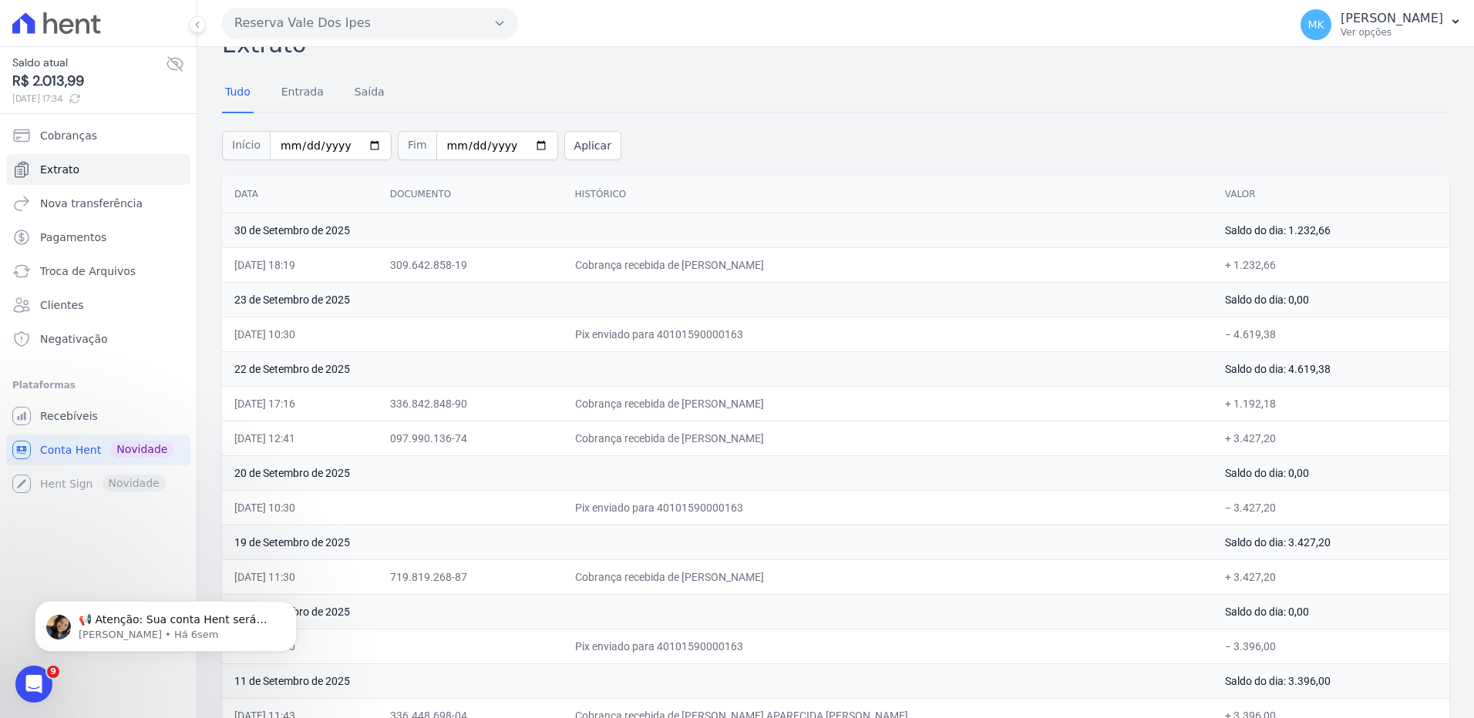
scroll to position [28, 0]
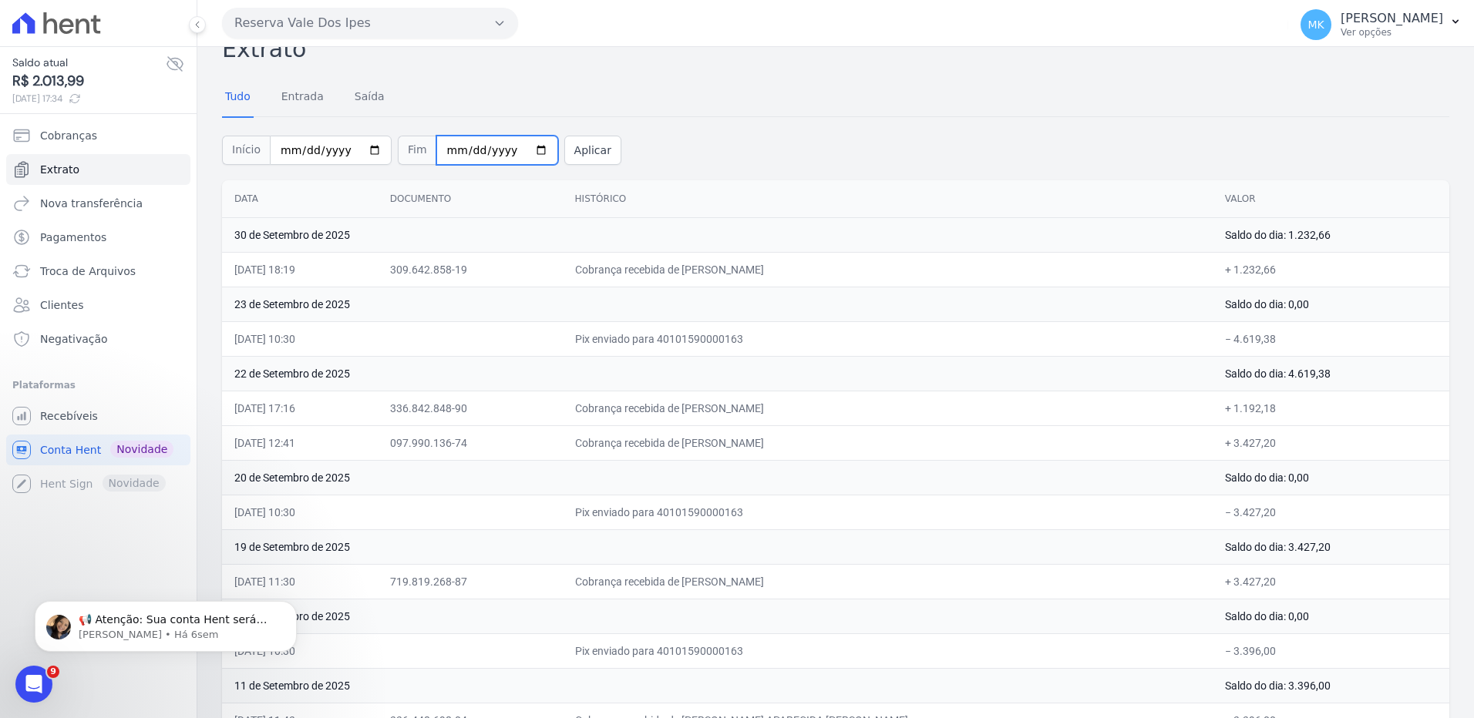
click at [519, 150] on input "2025-09-30" at bounding box center [497, 150] width 122 height 29
type input "2025-10-30"
click at [580, 150] on button "Aplicar" at bounding box center [592, 150] width 57 height 29
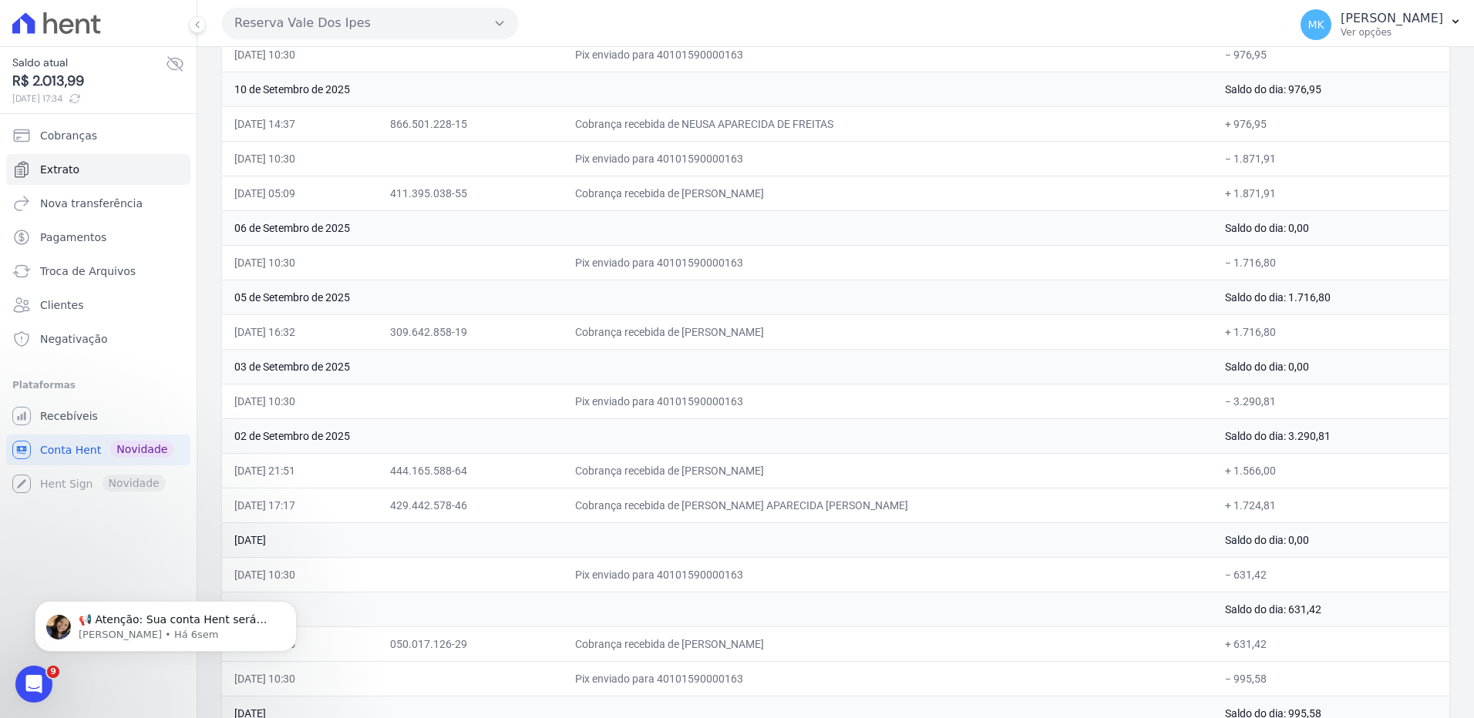
scroll to position [1101, 0]
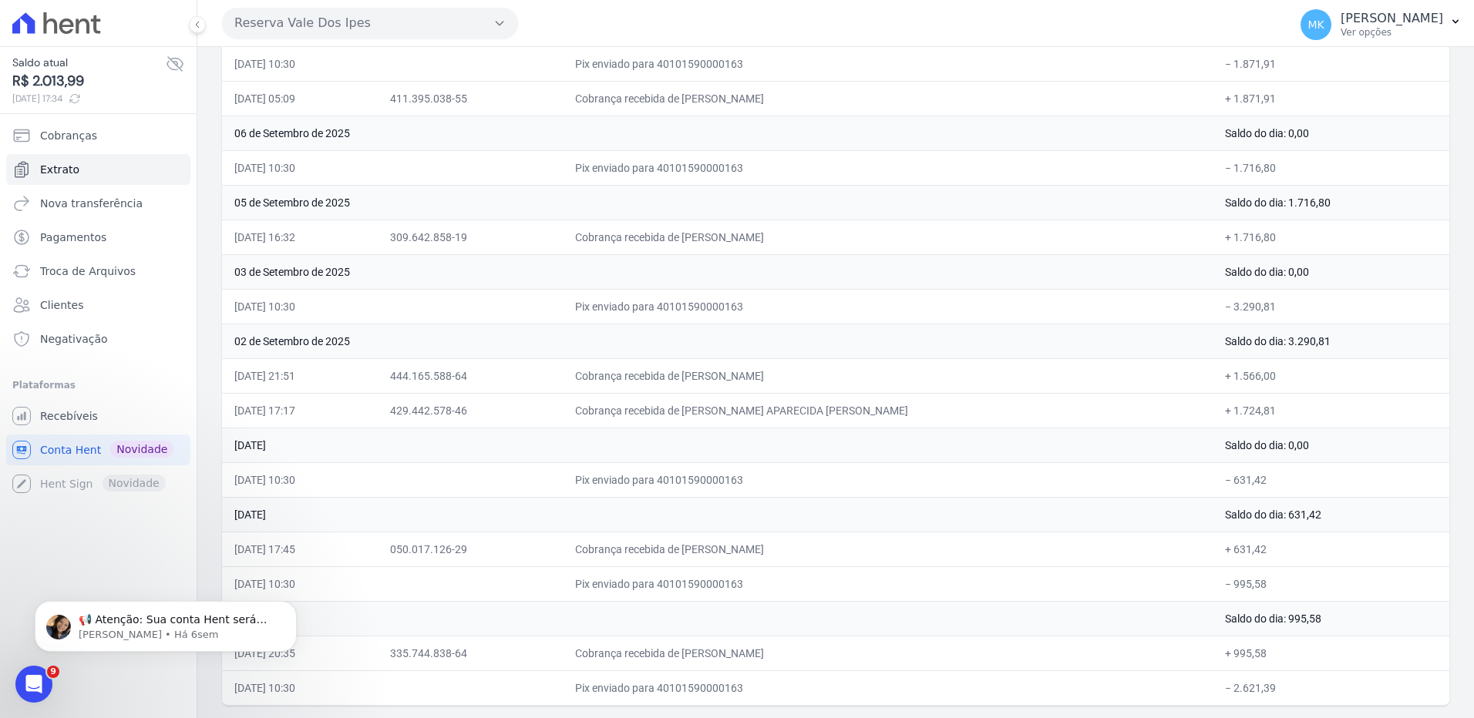
click at [313, 718] on html "Saldo atual R$ 2.013,99 03/10/2025, 17:34 Cobranças Extrato Nova transferência …" at bounding box center [737, 359] width 1474 height 718
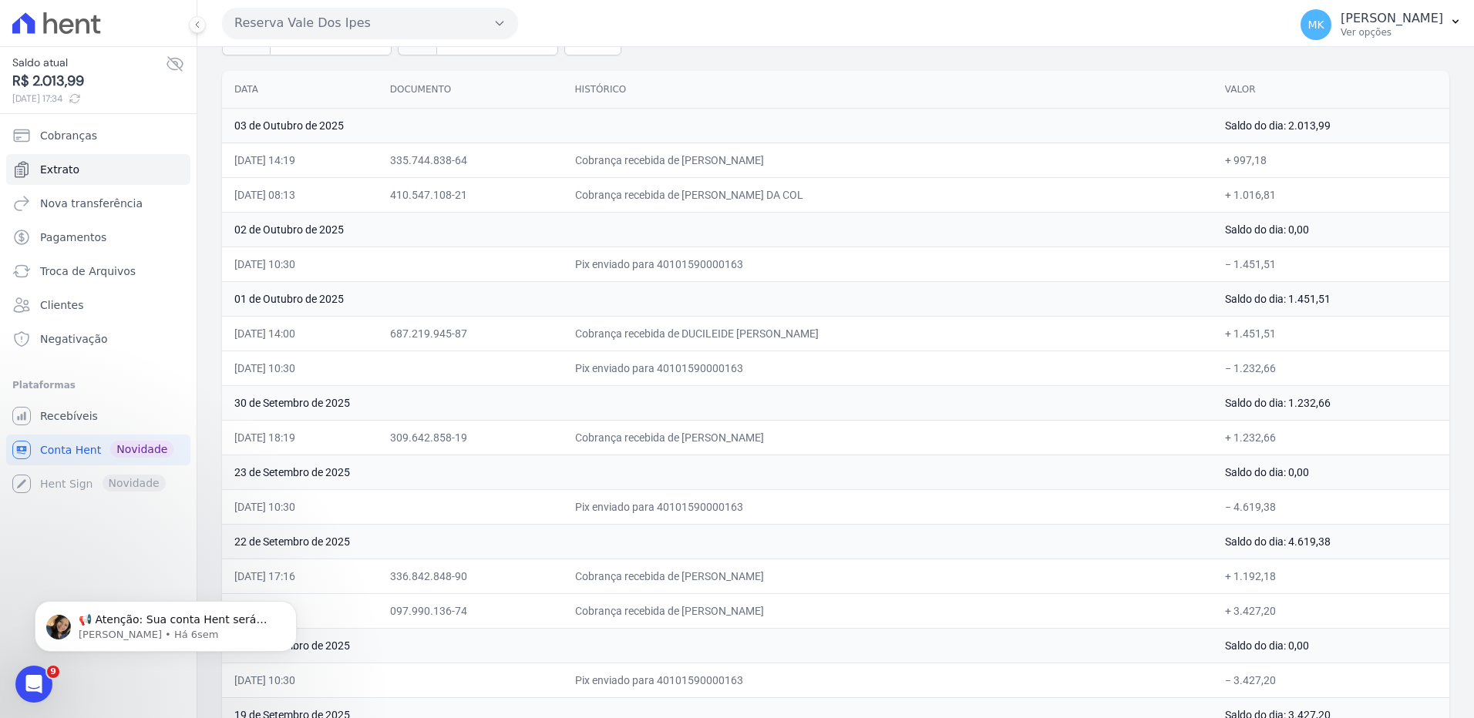
scroll to position [0, 0]
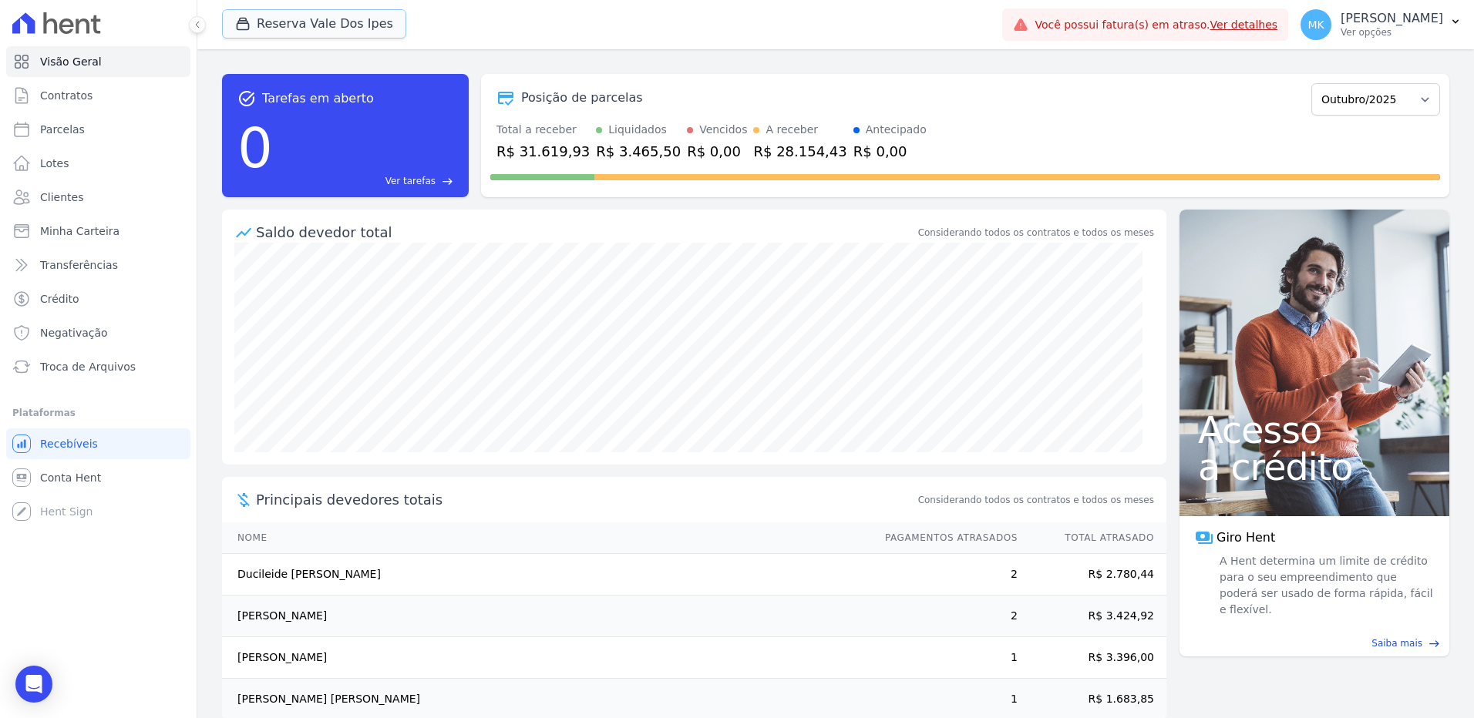
click at [338, 17] on button "Reserva Vale Dos Ipes" at bounding box center [314, 23] width 184 height 29
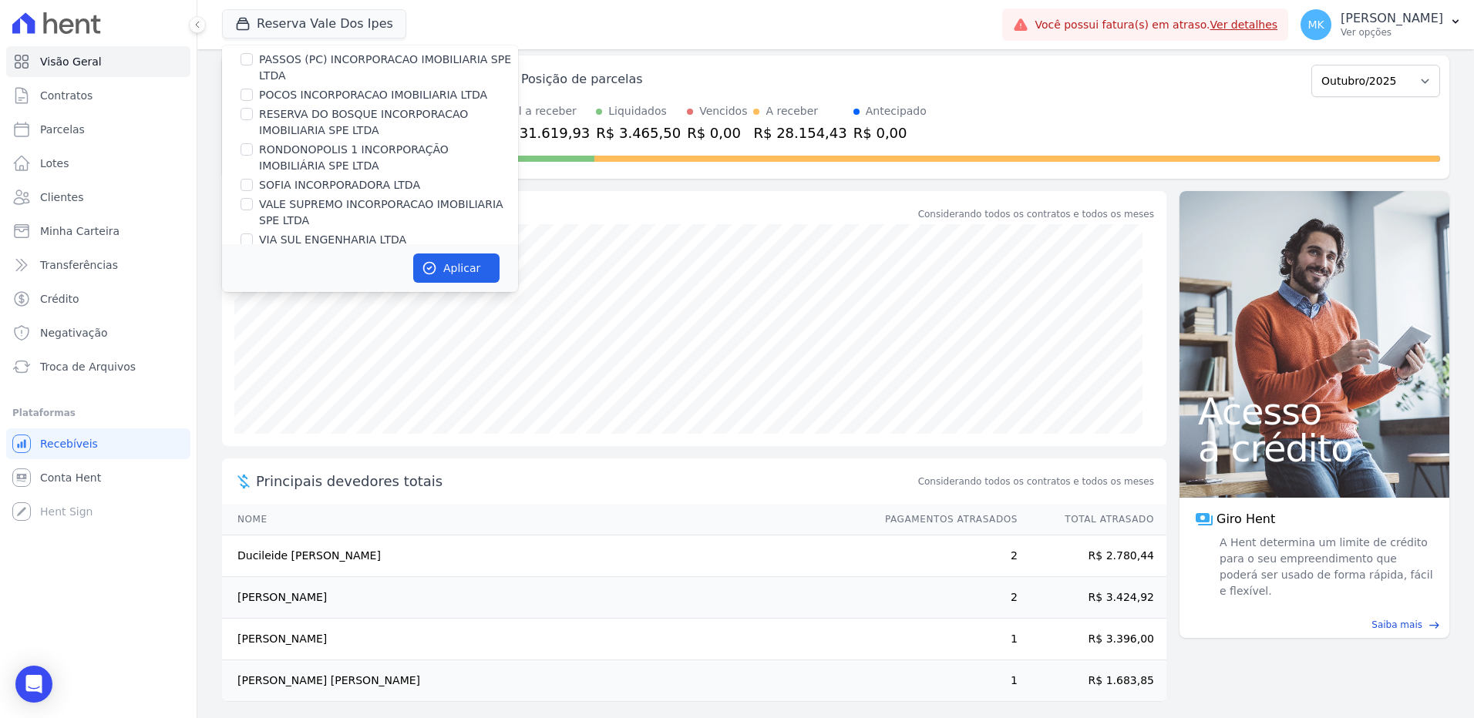
scroll to position [27, 0]
